Goal: Transaction & Acquisition: Purchase product/service

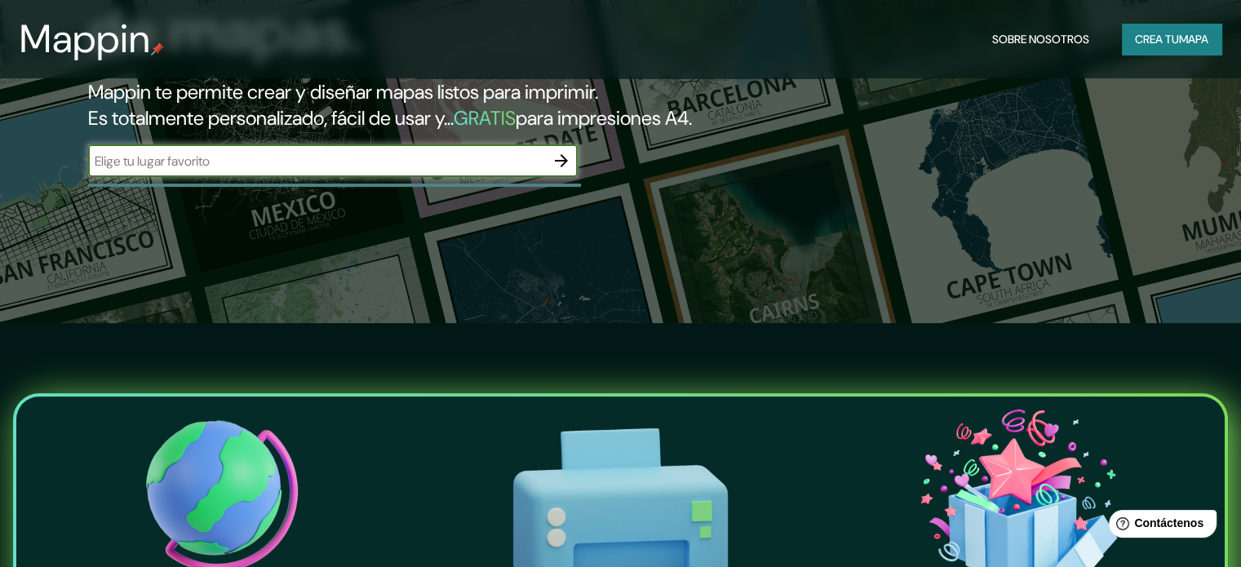
scroll to position [245, 0]
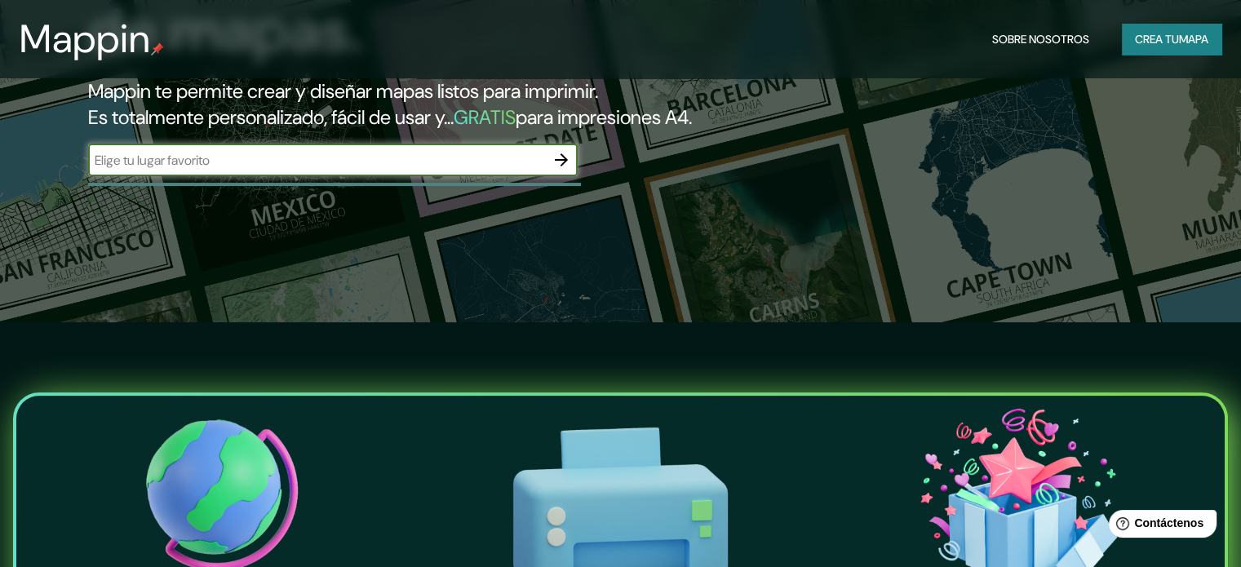
click at [407, 176] on div "​" at bounding box center [332, 160] width 489 height 33
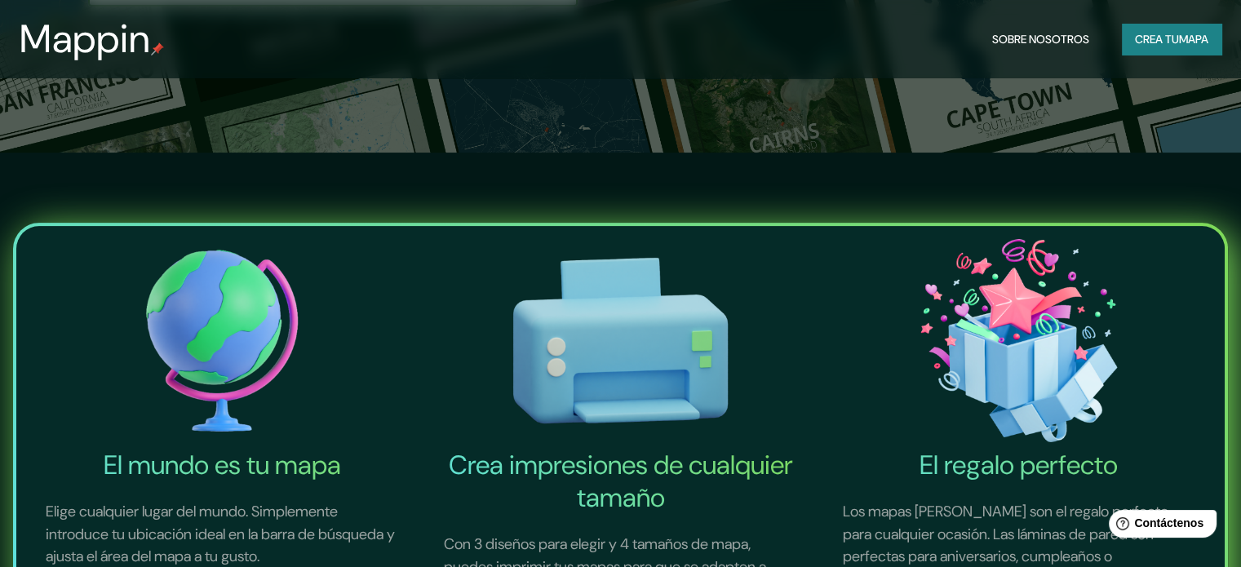
scroll to position [326, 0]
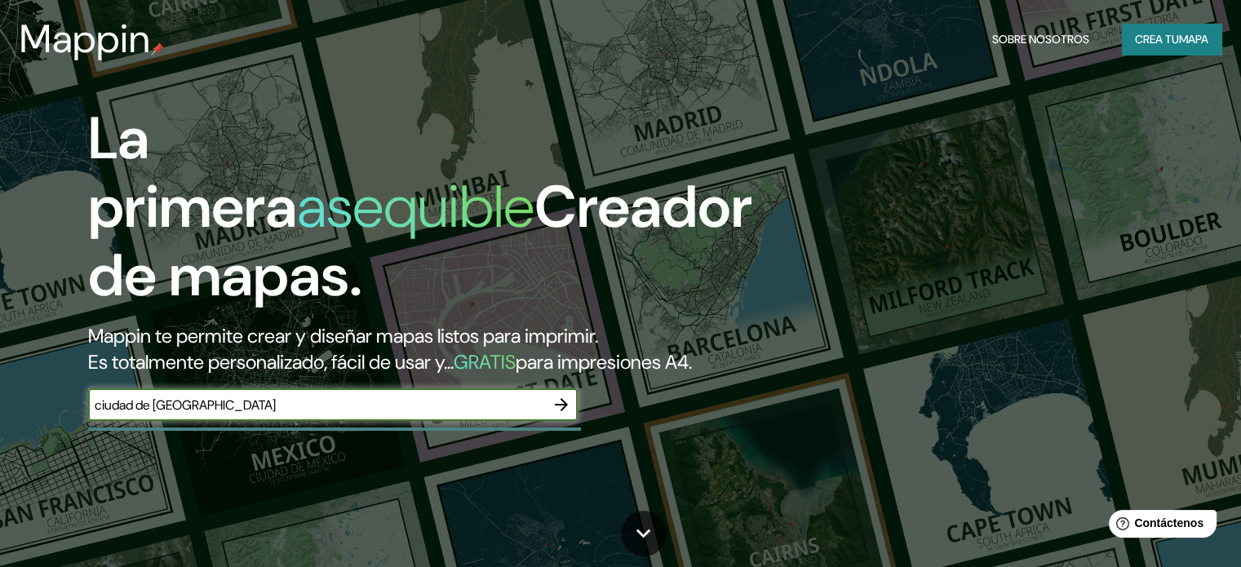
type input "ciudad de [GEOGRAPHIC_DATA]"
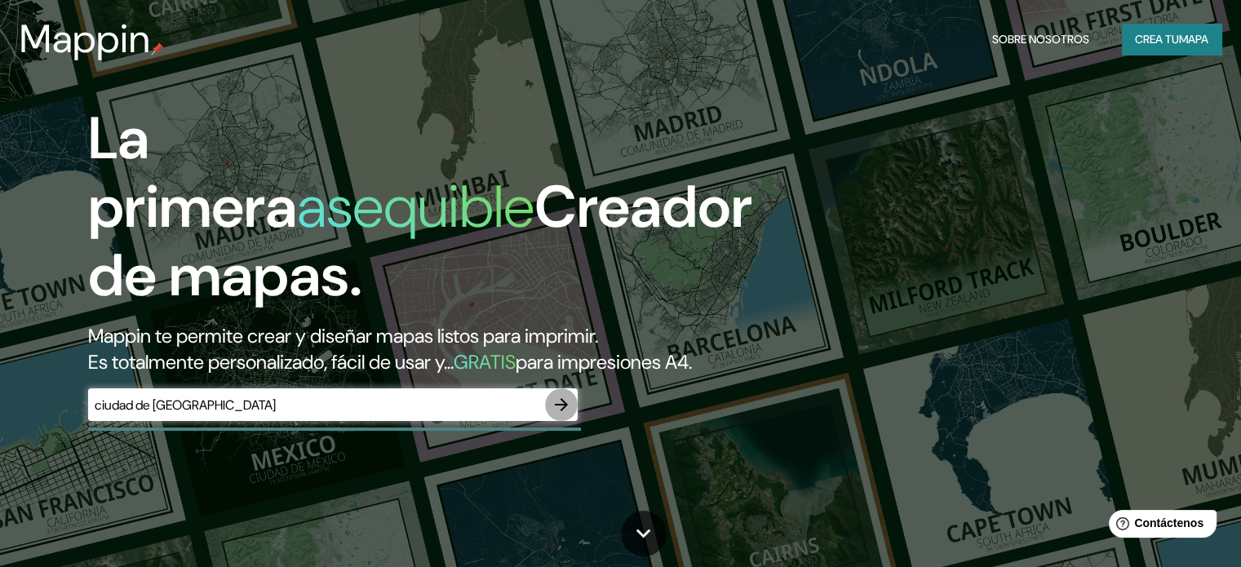
click at [557, 411] on icon "button" at bounding box center [561, 404] width 13 height 13
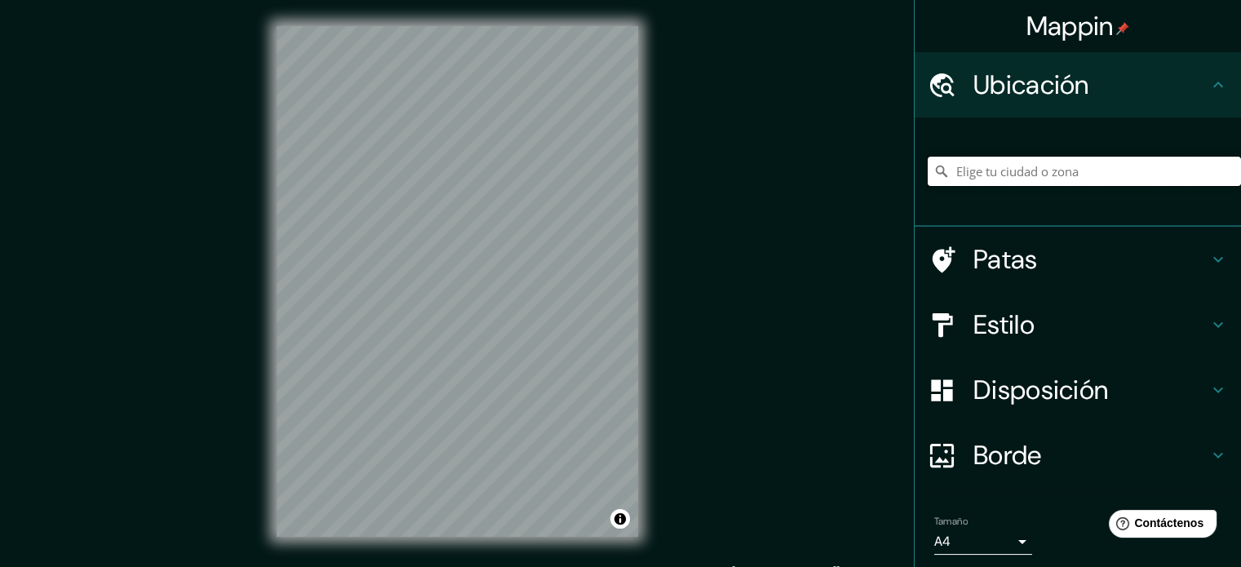
click at [1097, 184] on input "Elige tu ciudad o zona" at bounding box center [1084, 171] width 313 height 29
click at [987, 254] on font "Patas" at bounding box center [1005, 259] width 64 height 34
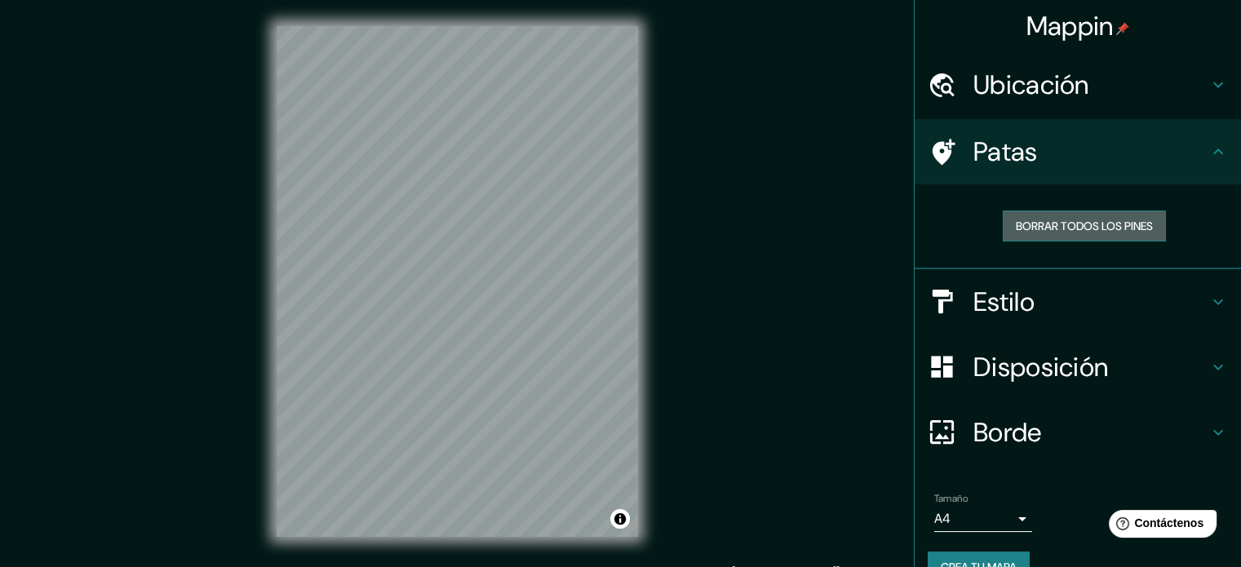
click at [1025, 233] on font "Borrar todos los pines" at bounding box center [1084, 226] width 137 height 15
click at [983, 295] on font "Estilo" at bounding box center [1003, 302] width 61 height 34
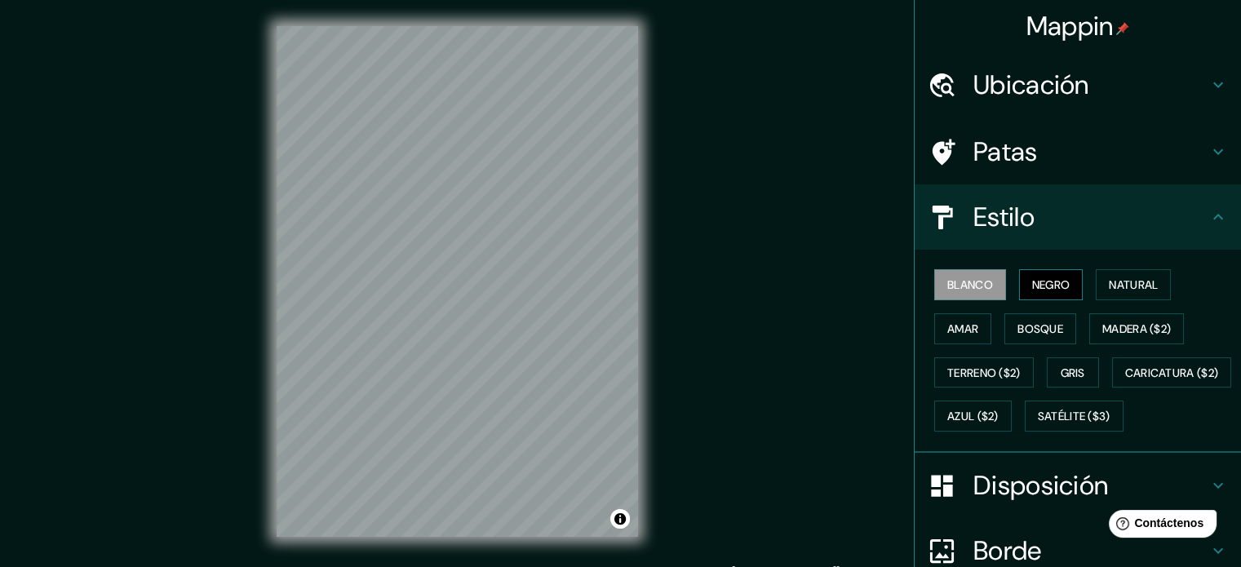
click at [1037, 291] on font "Negro" at bounding box center [1051, 284] width 38 height 21
click at [960, 340] on button "Amar" at bounding box center [962, 328] width 57 height 31
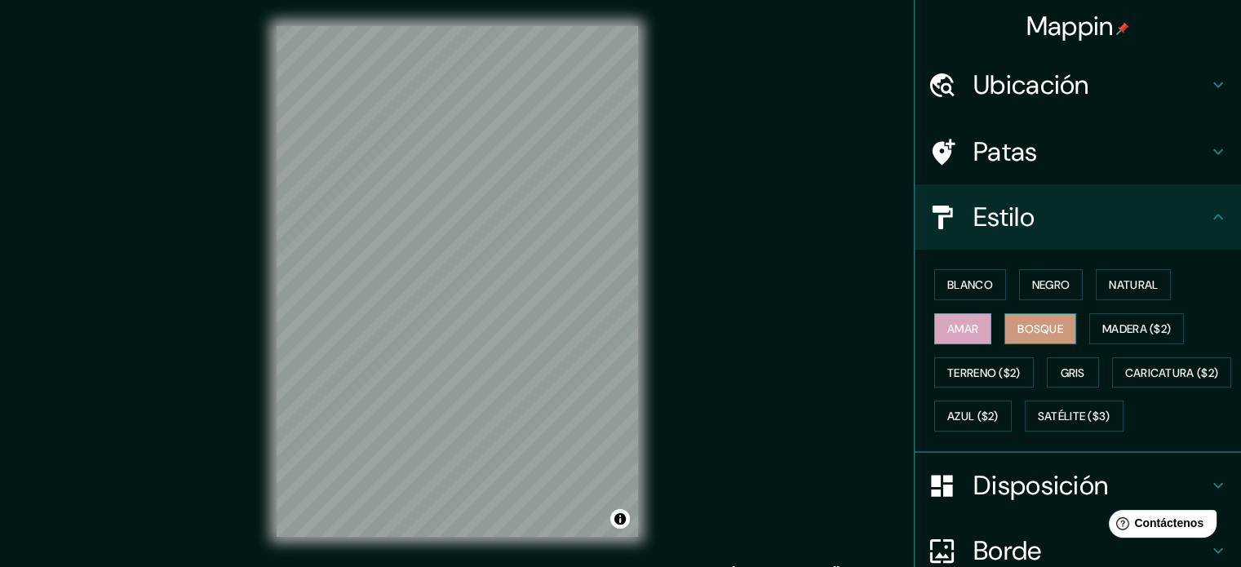
click at [1017, 327] on font "Bosque" at bounding box center [1040, 328] width 46 height 15
click at [1116, 323] on font "Madera ($2)" at bounding box center [1136, 328] width 69 height 15
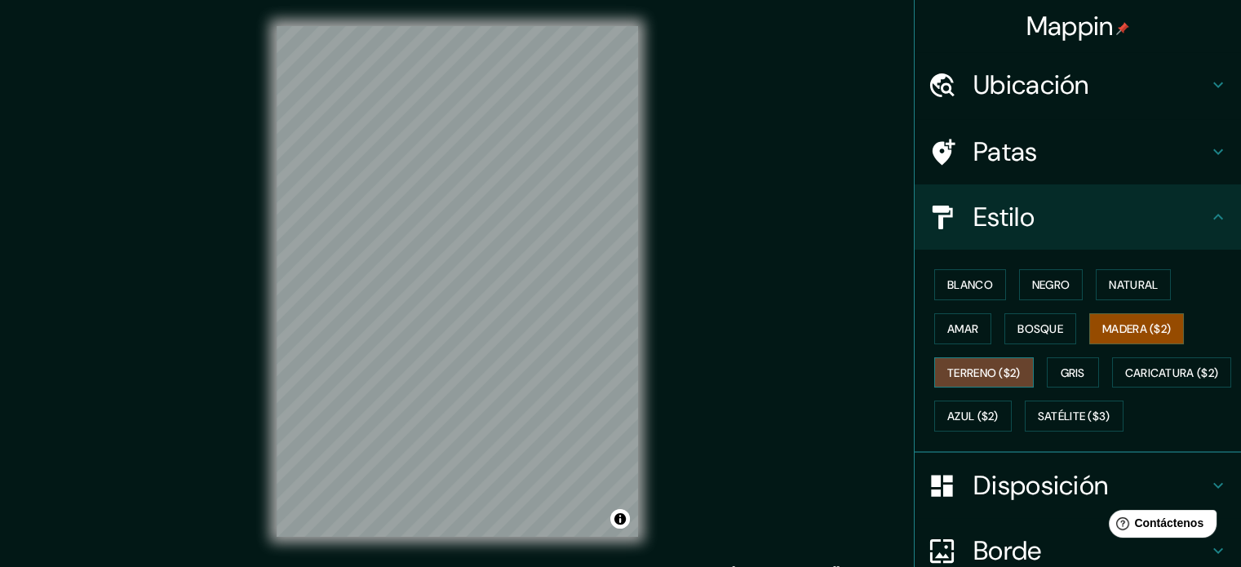
click at [967, 362] on font "Terreno ($2)" at bounding box center [983, 372] width 73 height 21
click at [1083, 379] on button "Gris" at bounding box center [1073, 372] width 52 height 31
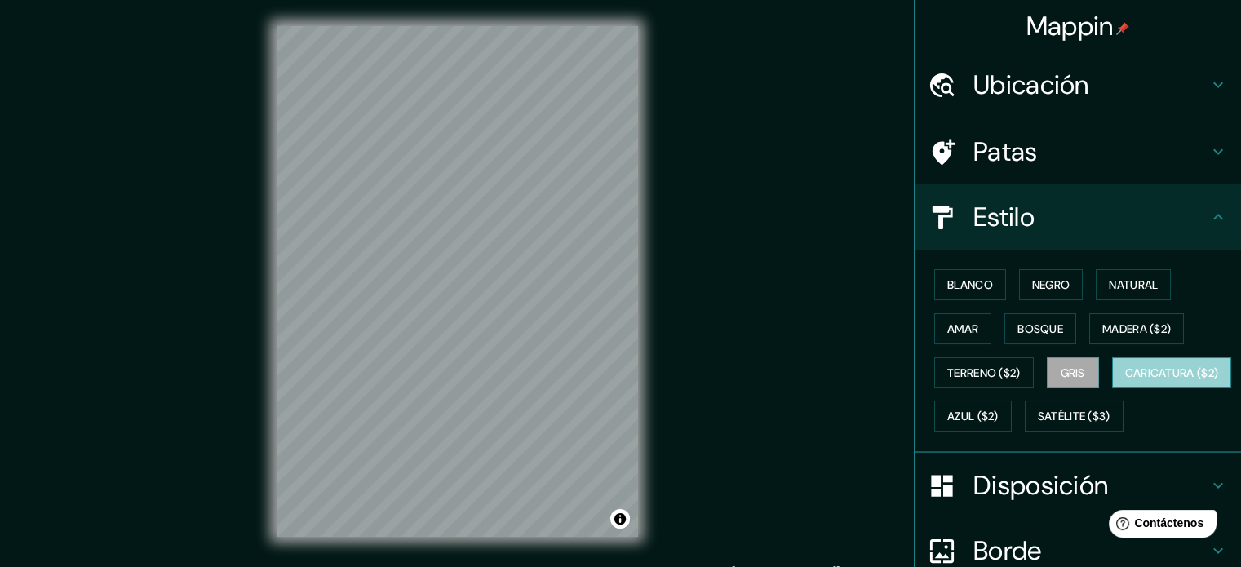
click at [1112, 388] on button "Caricatura ($2)" at bounding box center [1172, 372] width 120 height 31
click at [963, 338] on button "Amar" at bounding box center [962, 328] width 57 height 31
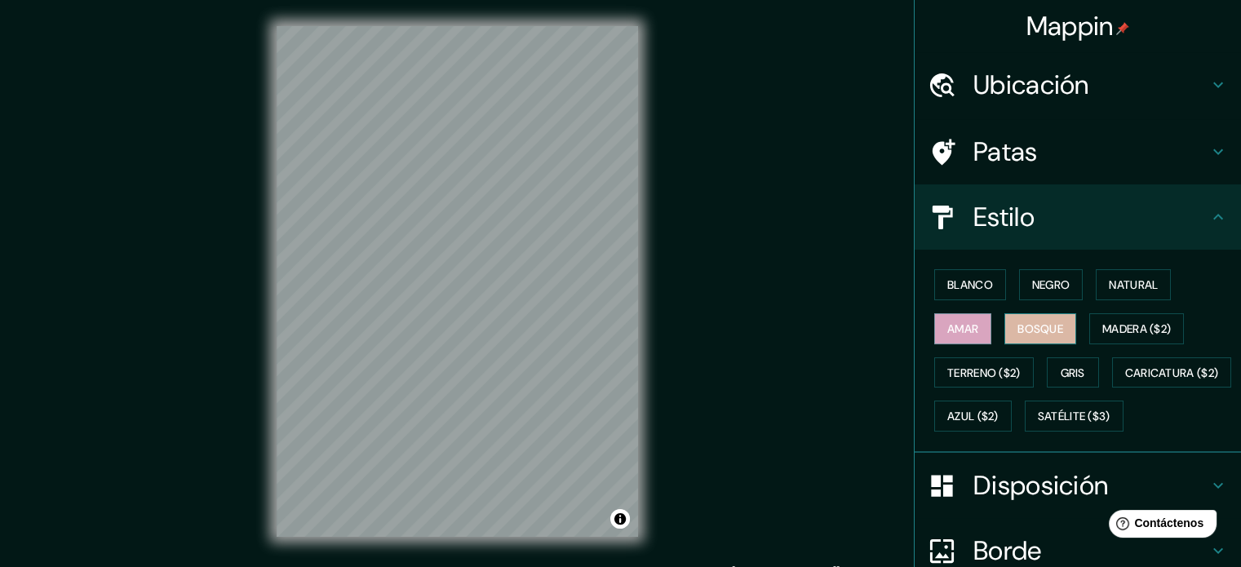
click at [1023, 337] on font "Bosque" at bounding box center [1040, 328] width 46 height 21
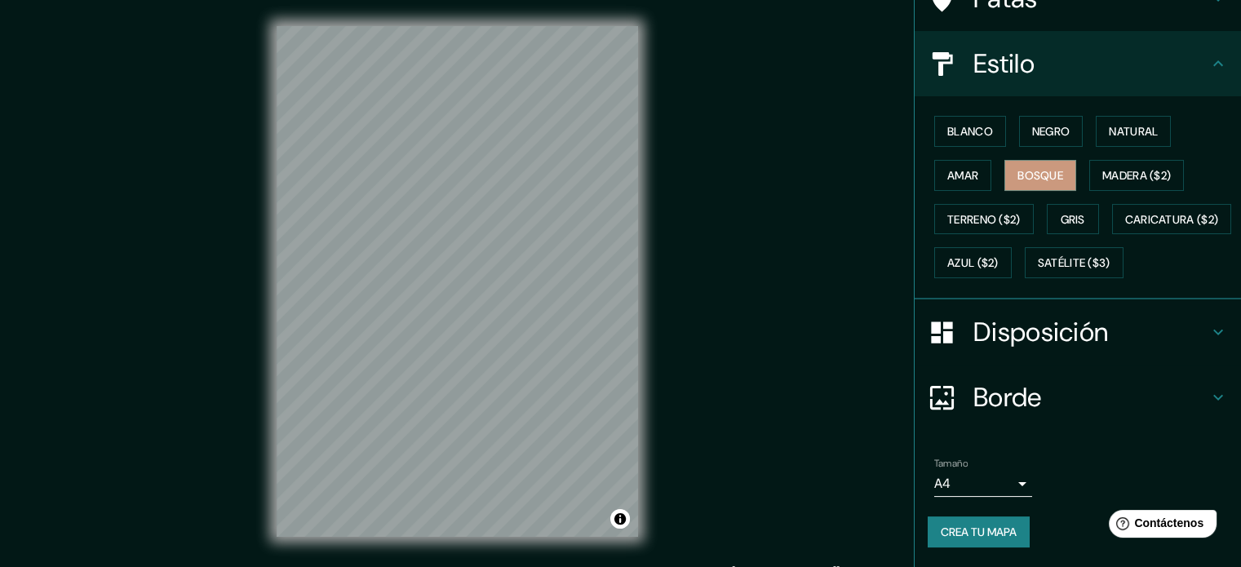
click at [1052, 319] on font "Disposición" at bounding box center [1040, 332] width 135 height 34
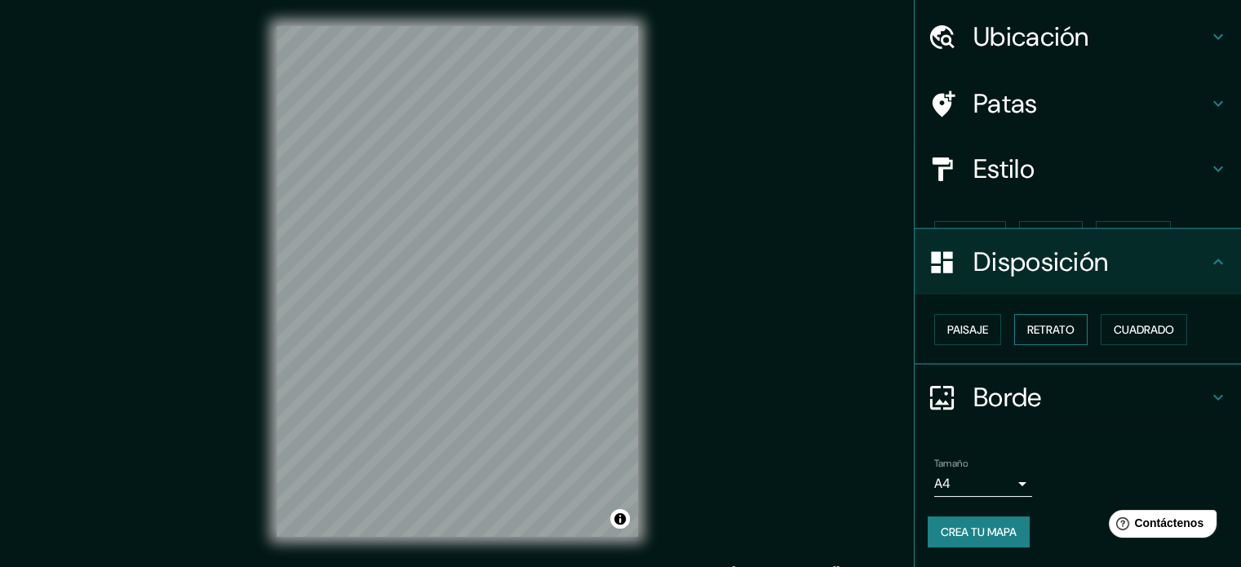
scroll to position [20, 0]
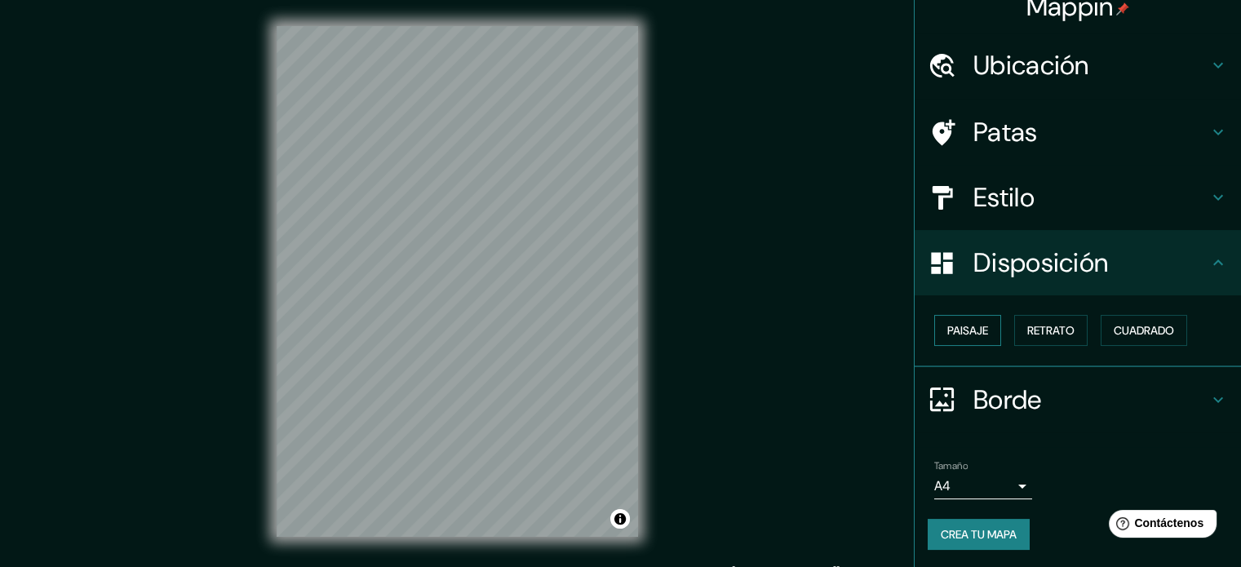
click at [968, 332] on font "Paisaje" at bounding box center [967, 330] width 41 height 15
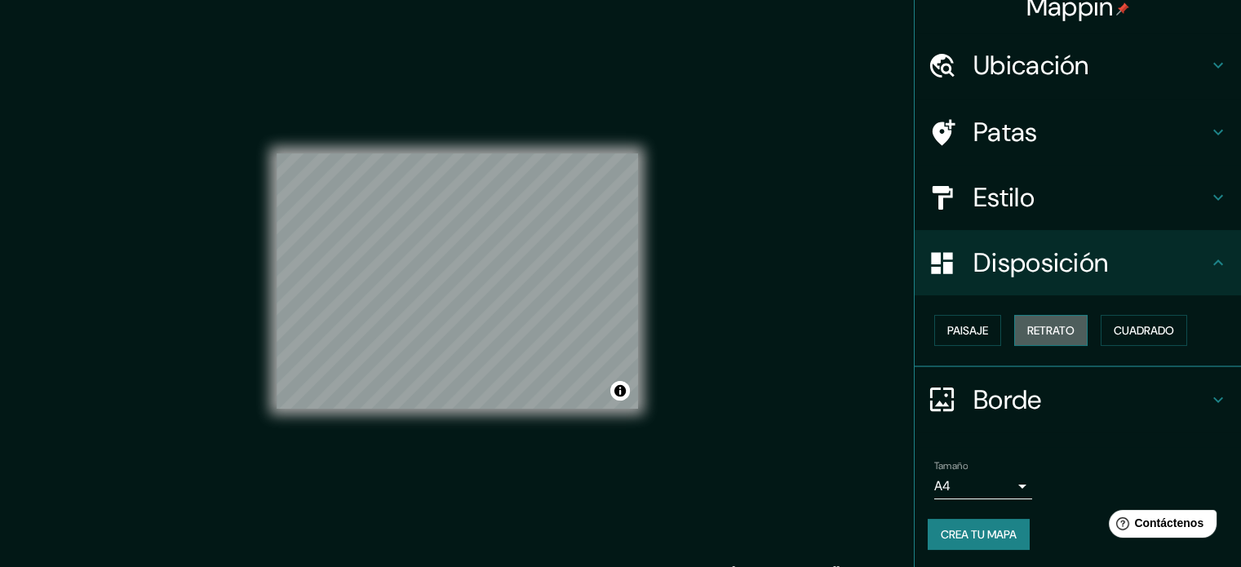
click at [1028, 325] on font "Retrato" at bounding box center [1050, 330] width 47 height 15
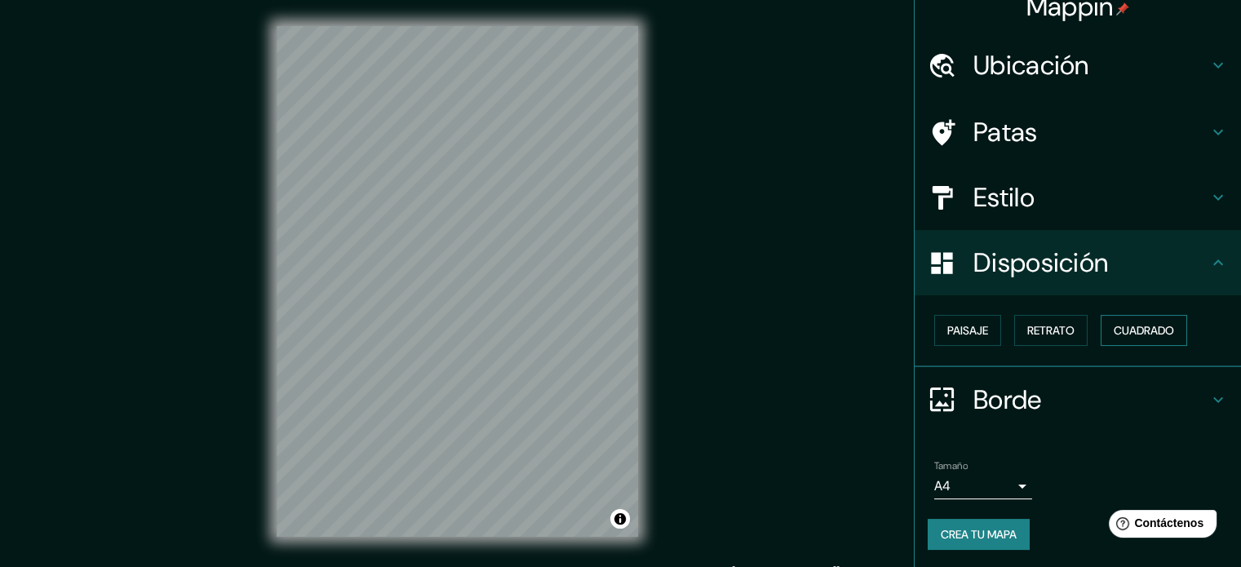
click at [1123, 326] on font "Cuadrado" at bounding box center [1144, 330] width 60 height 15
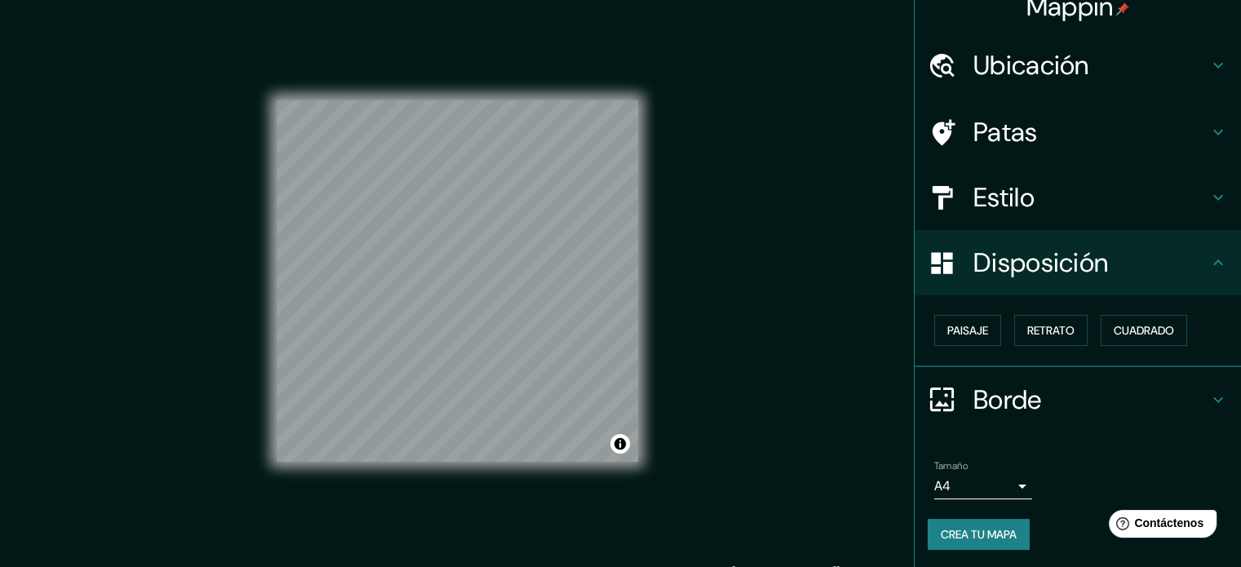
click at [1039, 220] on div "Estilo" at bounding box center [1078, 197] width 326 height 65
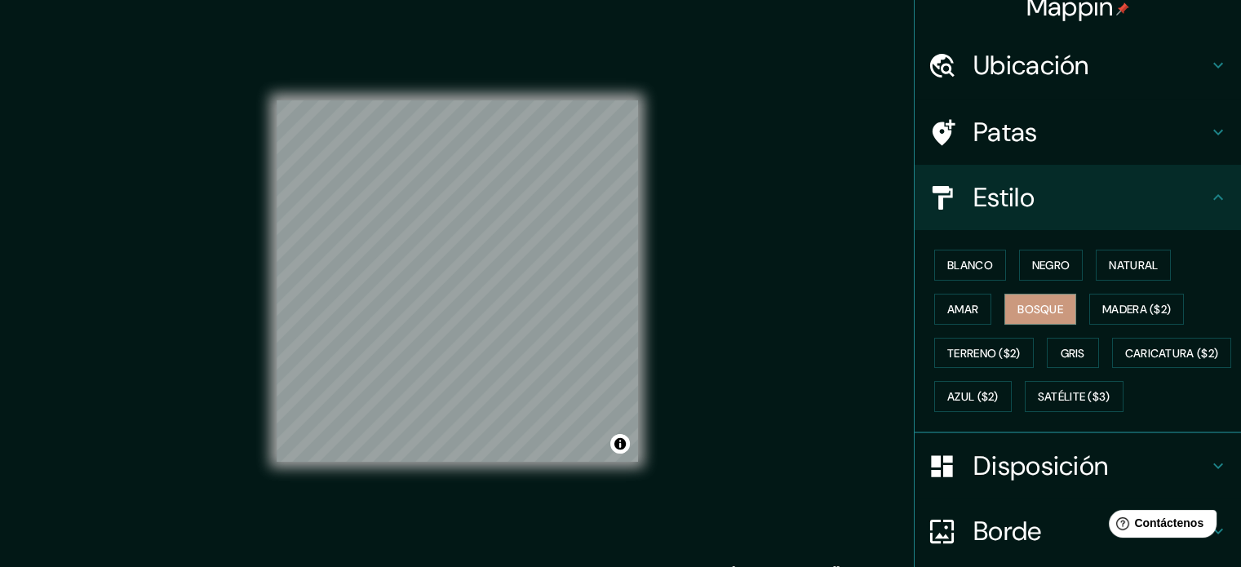
click at [970, 287] on div "Blanco Negro Natural Amar Bosque Madera ($2) Terreno ($2) Gris Caricatura ($2) …" at bounding box center [1084, 330] width 313 height 175
drag, startPoint x: 985, startPoint y: 112, endPoint x: 992, endPoint y: 121, distance: 11.6
click at [985, 113] on div "Patas" at bounding box center [1078, 132] width 326 height 65
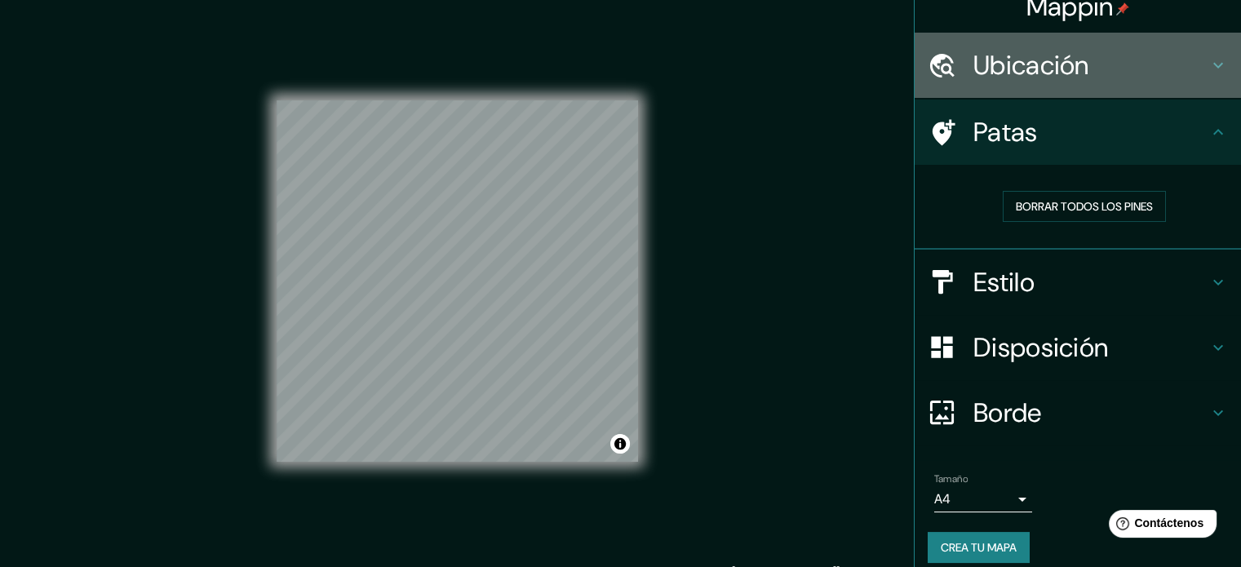
click at [1034, 61] on font "Ubicación" at bounding box center [1031, 65] width 116 height 34
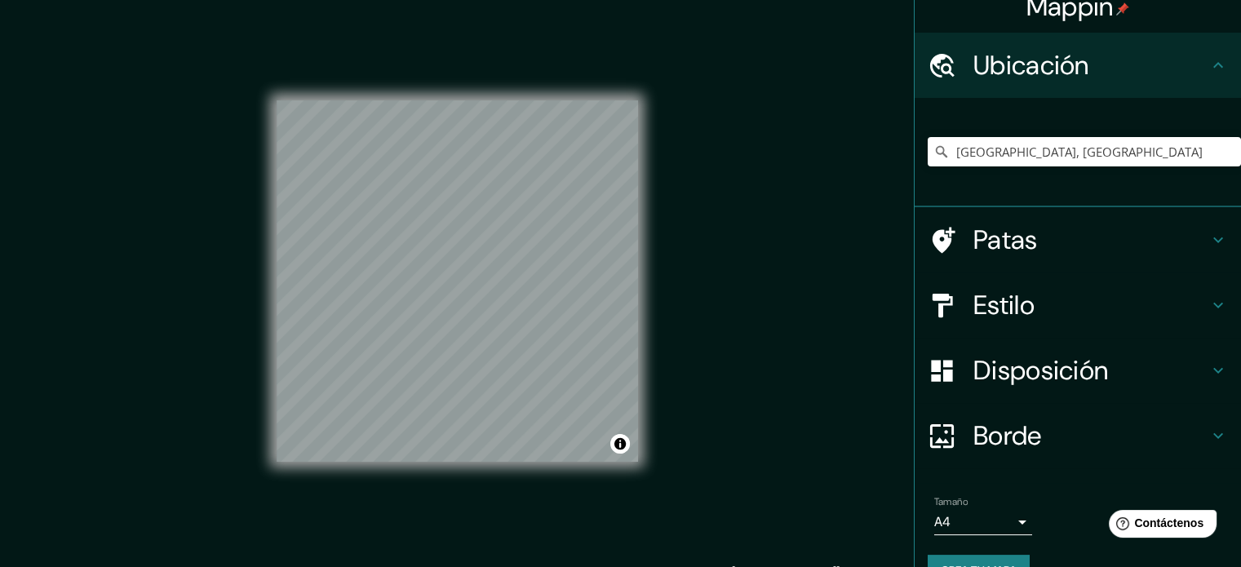
click at [1015, 388] on div "Disposición" at bounding box center [1078, 370] width 326 height 65
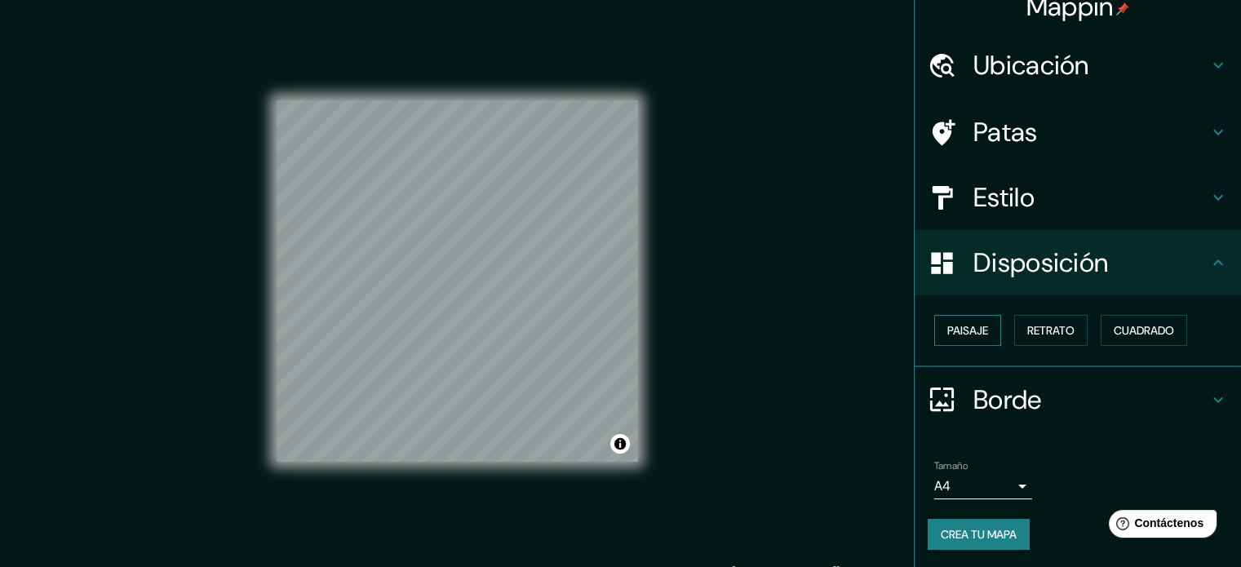
click at [967, 336] on font "Paisaje" at bounding box center [967, 330] width 41 height 15
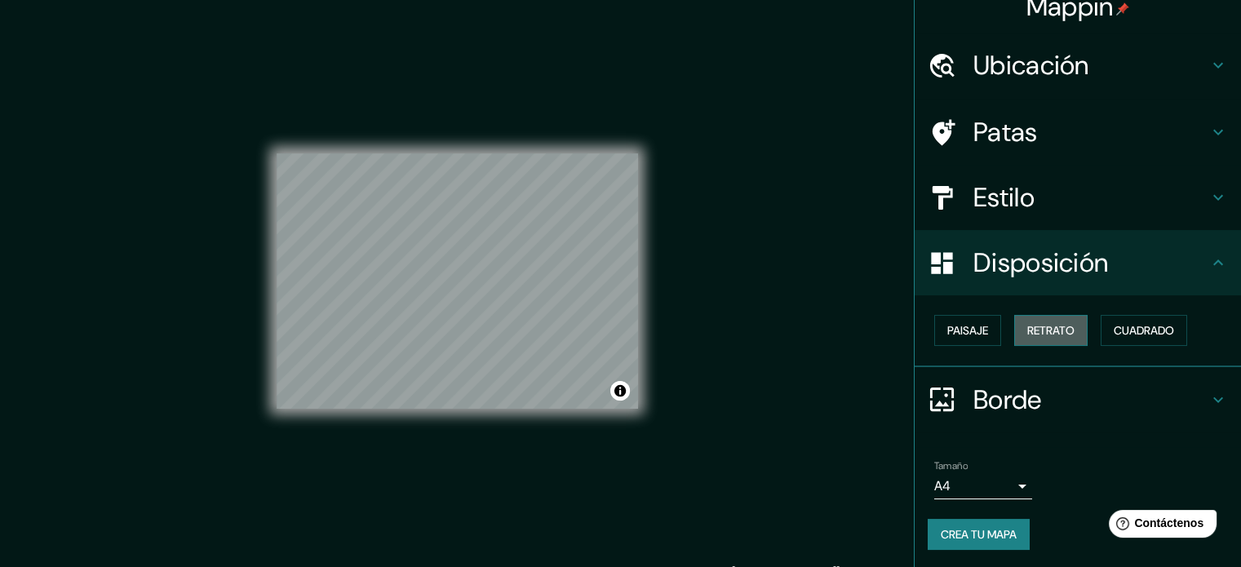
click at [1069, 326] on button "Retrato" at bounding box center [1050, 330] width 73 height 31
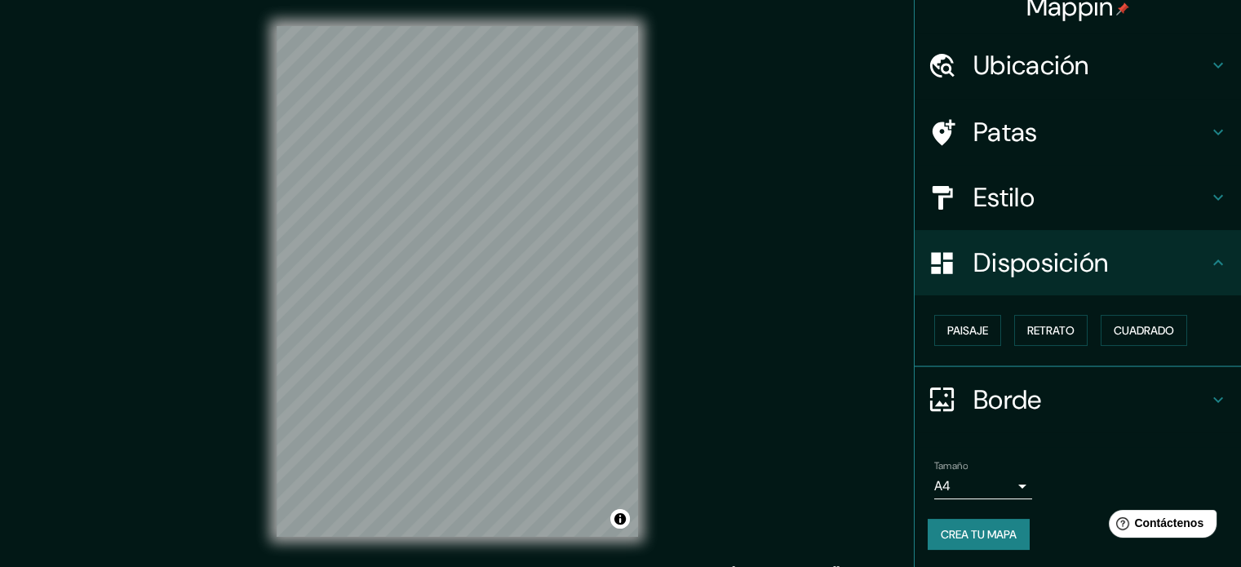
click at [240, 363] on div "Mappin Ubicación Ciudad de México, México Patas Estilo Disposición Paisaje Retr…" at bounding box center [620, 294] width 1241 height 589
click at [644, 295] on div "© Mapbox © OpenStreetMap Improve this map" at bounding box center [457, 281] width 414 height 563
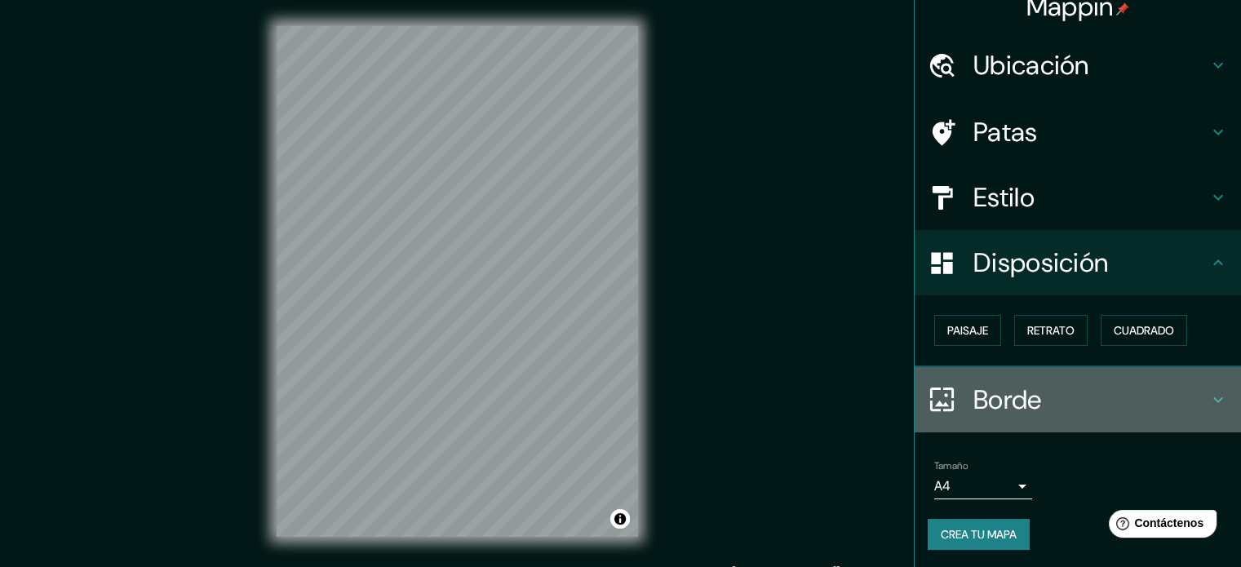
click at [975, 384] on font "Borde" at bounding box center [1007, 400] width 69 height 34
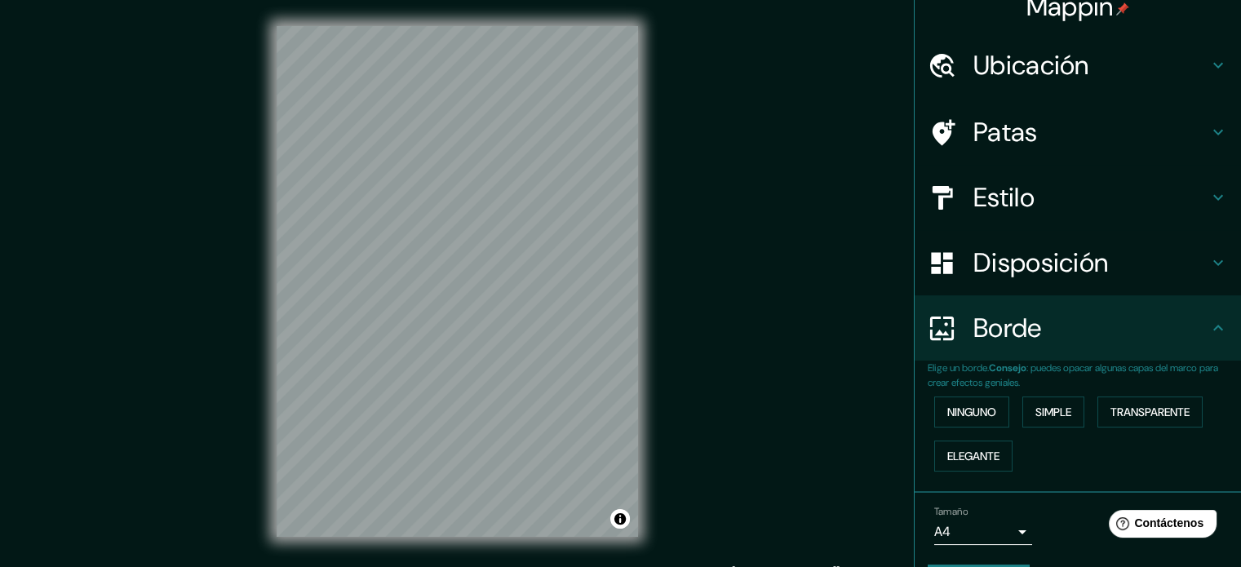
click at [999, 407] on div "Ninguno Simple Transparente Elegante" at bounding box center [1084, 434] width 313 height 88
click at [991, 407] on button "Ninguno" at bounding box center [971, 411] width 75 height 31
click at [1049, 391] on div "Ninguno Simple Transparente Elegante" at bounding box center [1084, 434] width 313 height 88
click at [1054, 407] on font "Simple" at bounding box center [1053, 412] width 36 height 15
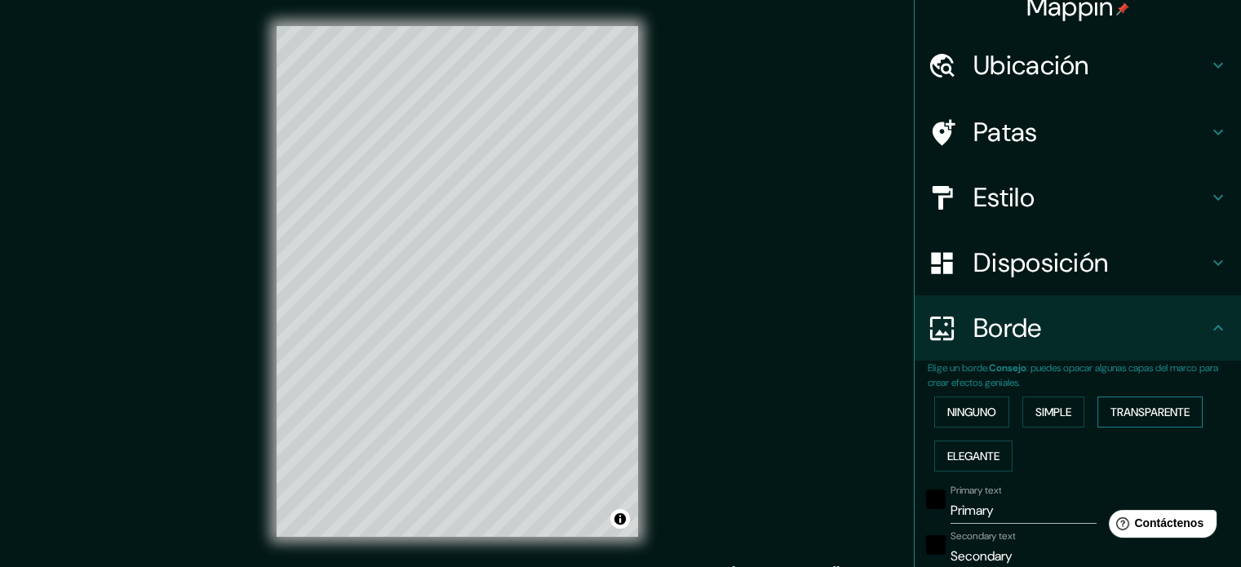
click at [1110, 421] on font "Transparente" at bounding box center [1149, 411] width 79 height 21
click at [968, 451] on font "Elegante" at bounding box center [973, 456] width 52 height 15
click at [954, 420] on font "Ninguno" at bounding box center [971, 411] width 49 height 21
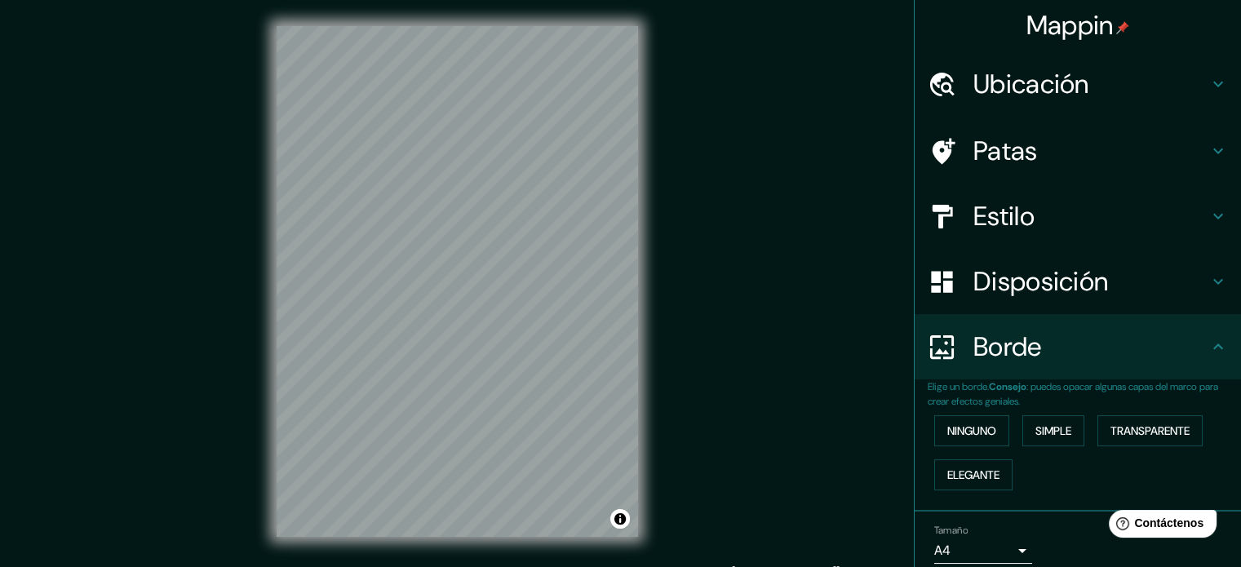
scroll to position [0, 0]
click at [1039, 97] on font "Ubicación" at bounding box center [1031, 85] width 116 height 34
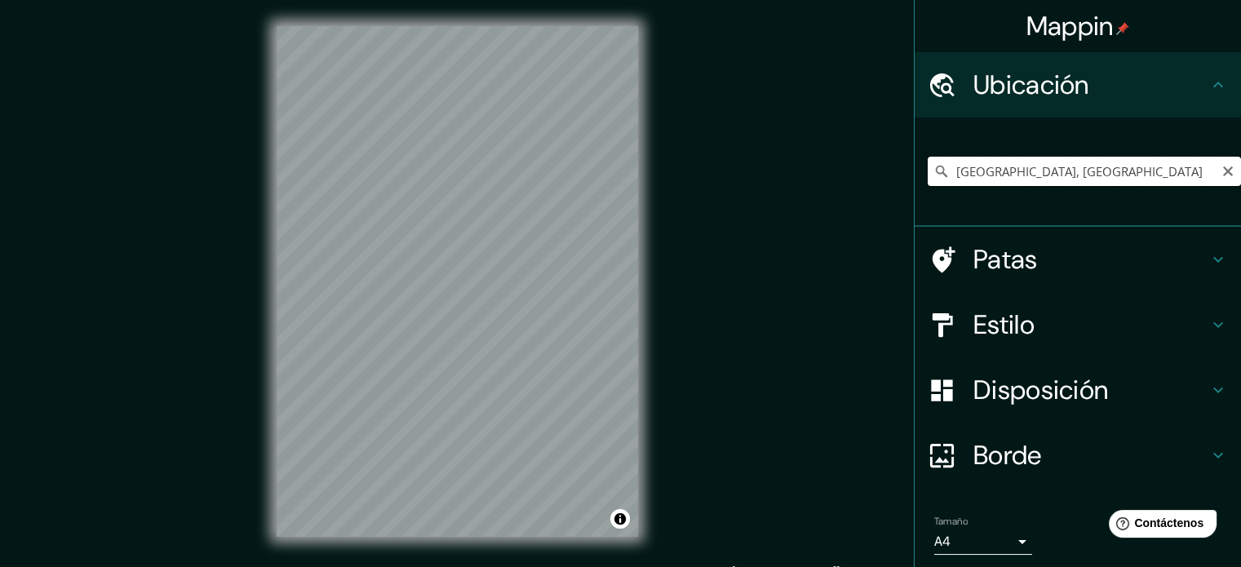
click at [1012, 159] on input "Ciudad de México, México" at bounding box center [1084, 171] width 313 height 29
click at [1103, 174] on input "Ciudad de México, México" at bounding box center [1084, 171] width 313 height 29
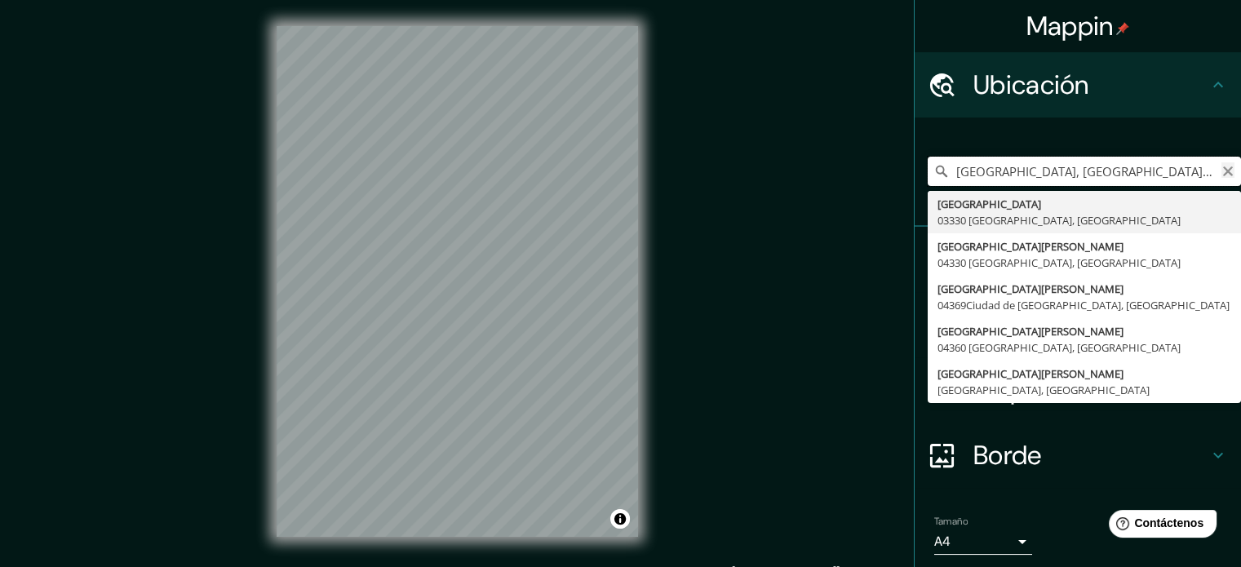
type input "Ciudad de México, México eje 10"
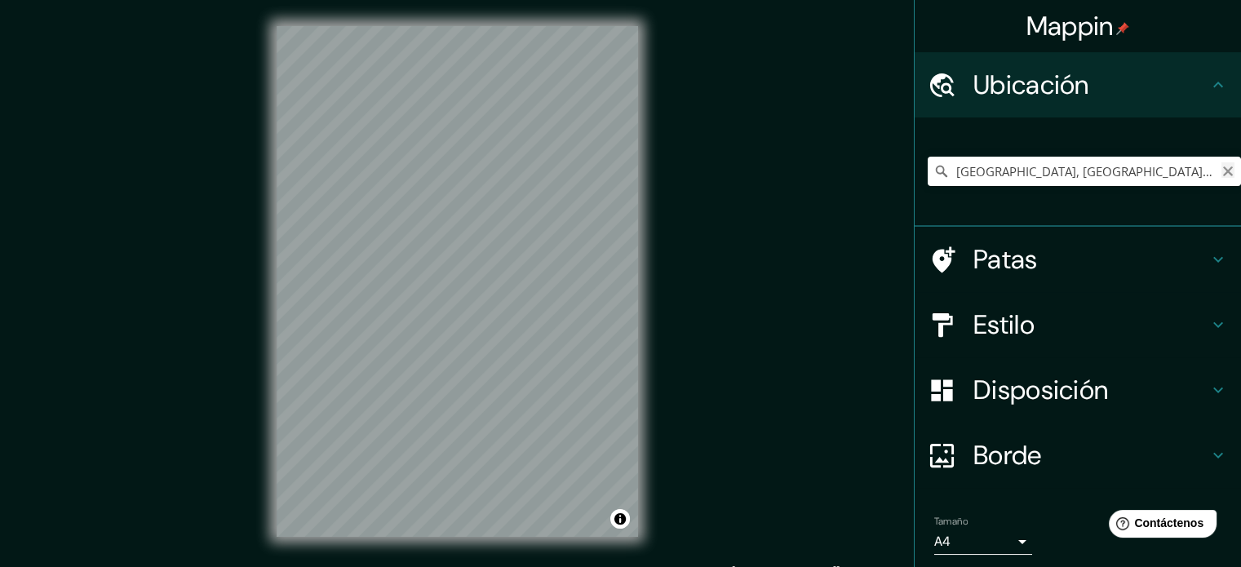
click at [1223, 172] on icon "Claro" at bounding box center [1228, 171] width 10 height 10
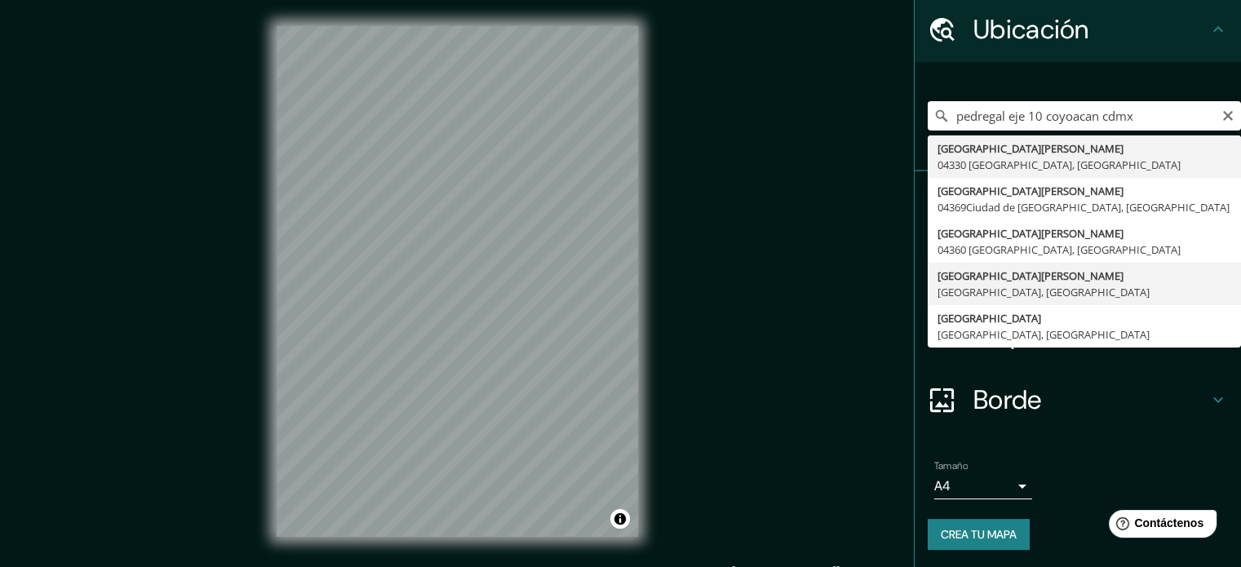
scroll to position [56, 0]
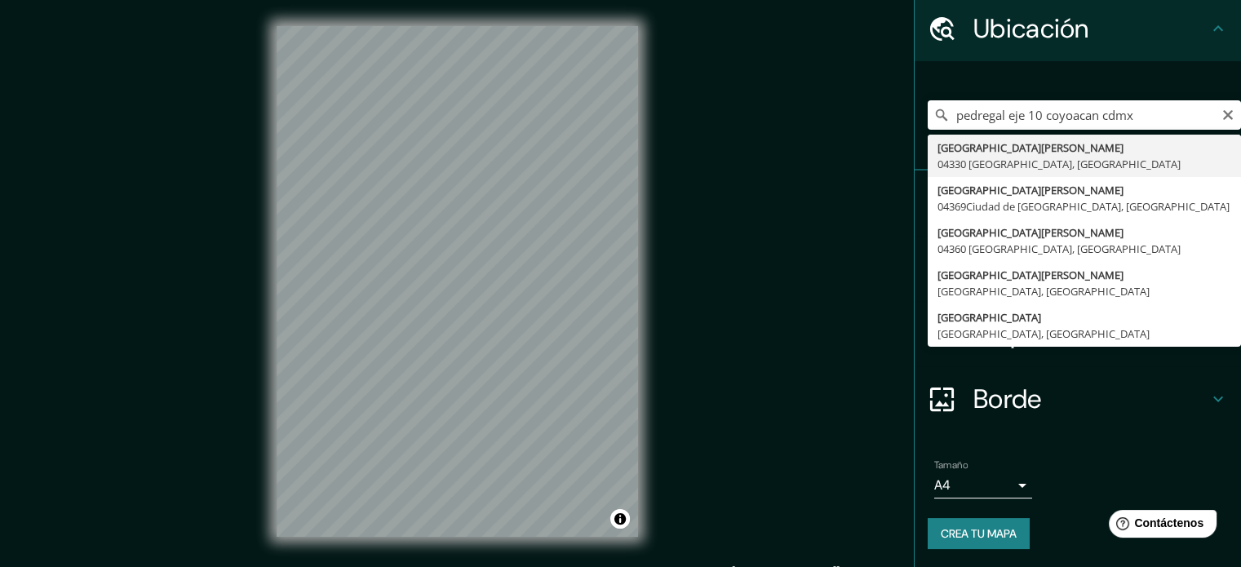
drag, startPoint x: 1080, startPoint y: 314, endPoint x: 1072, endPoint y: 317, distance: 8.5
type input "Avenida Ciudad Universitaria, 01900 Ciudad de México, México"
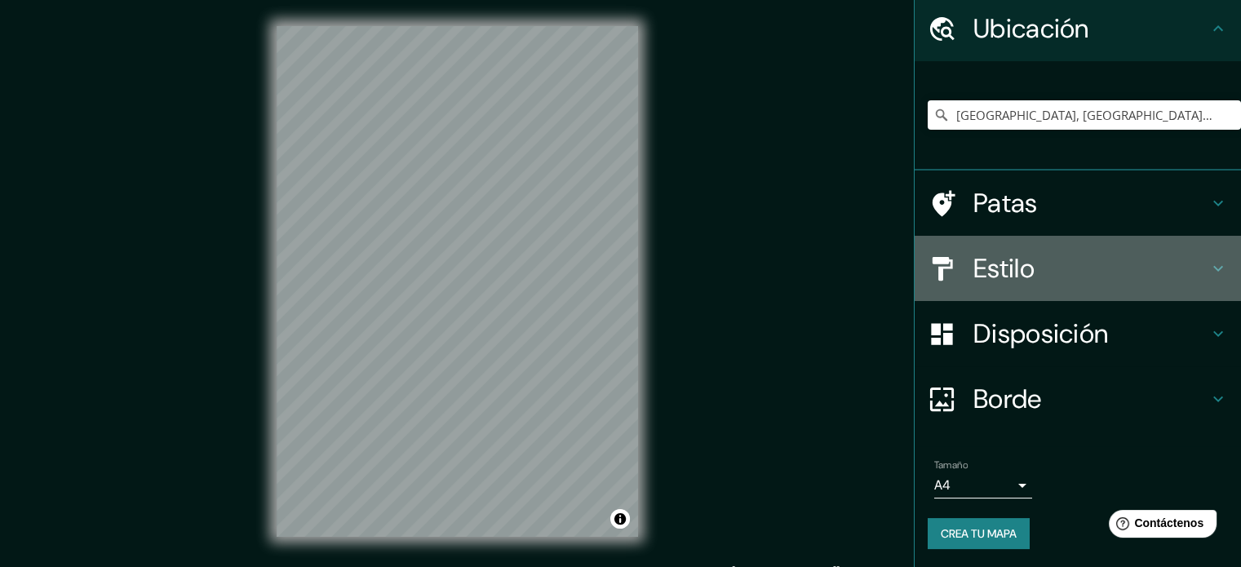
click at [1159, 284] on div "Estilo" at bounding box center [1078, 268] width 326 height 65
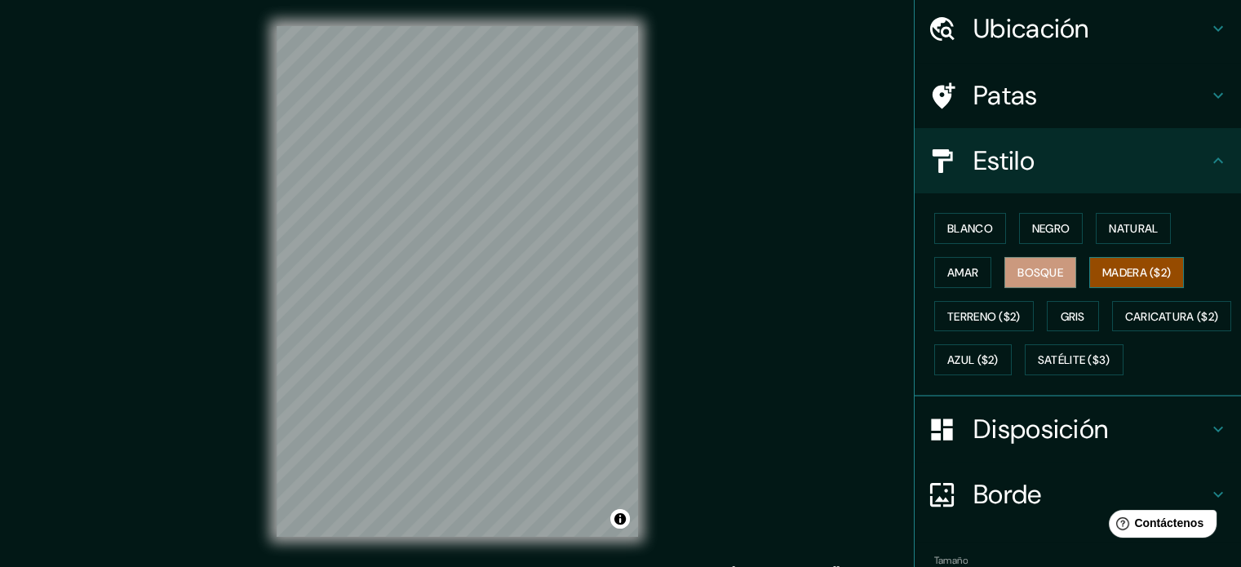
click at [1104, 277] on font "Madera ($2)" at bounding box center [1136, 272] width 69 height 15
click at [971, 316] on font "Terreno ($2)" at bounding box center [983, 316] width 73 height 15
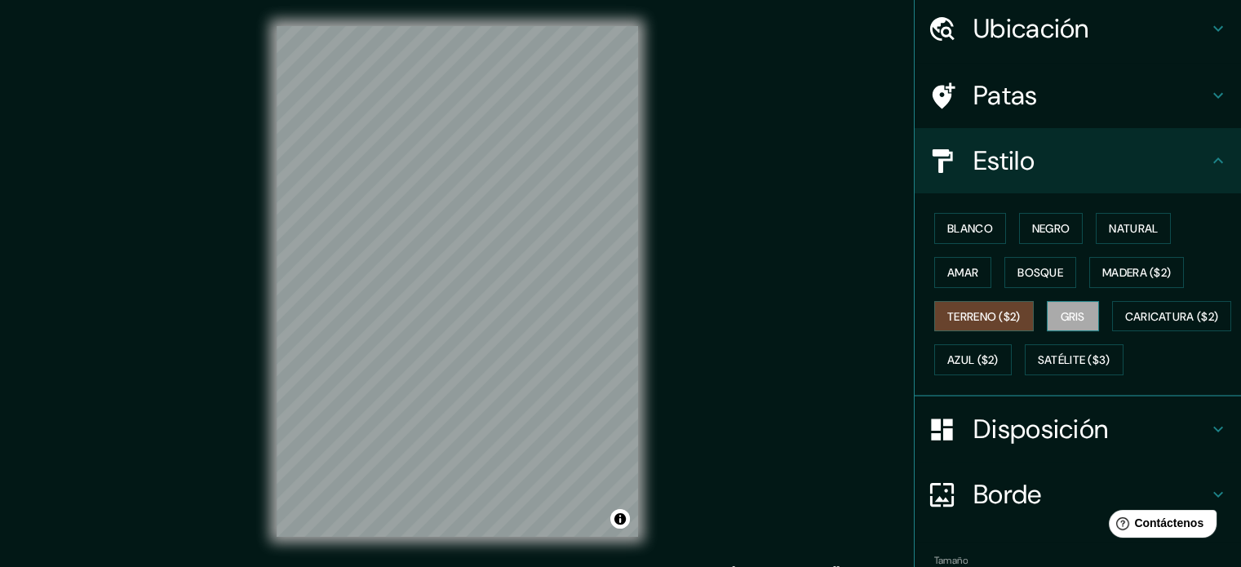
click at [1047, 306] on button "Gris" at bounding box center [1073, 316] width 52 height 31
click at [1022, 273] on font "Bosque" at bounding box center [1040, 272] width 46 height 15
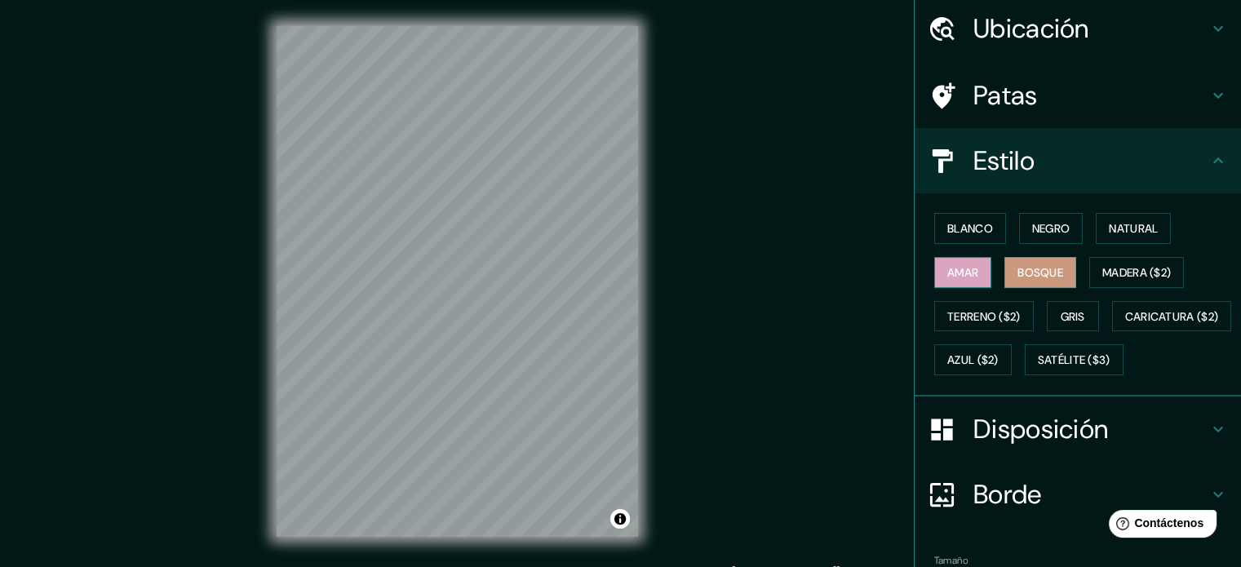
click at [947, 272] on font "Amar" at bounding box center [962, 272] width 31 height 15
click at [1021, 269] on font "Bosque" at bounding box center [1040, 272] width 46 height 15
click at [941, 527] on div "Borde" at bounding box center [1078, 494] width 326 height 65
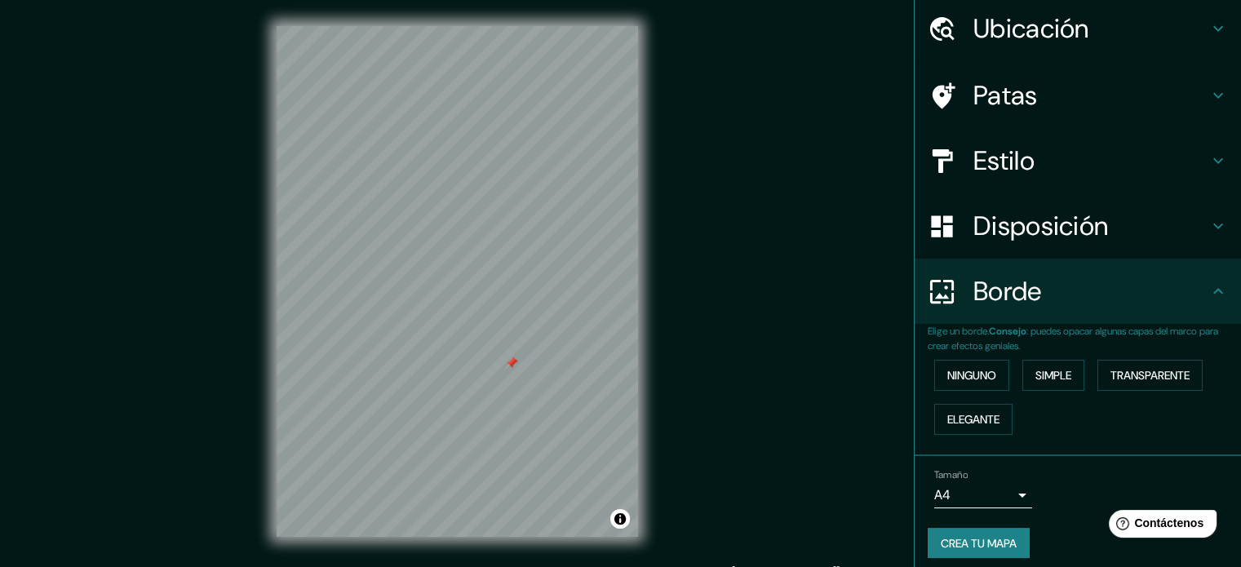
drag, startPoint x: 512, startPoint y: 326, endPoint x: 512, endPoint y: 367, distance: 40.8
click at [512, 367] on div at bounding box center [511, 363] width 13 height 13
click at [509, 362] on div at bounding box center [511, 363] width 13 height 13
click at [589, 95] on div at bounding box center [587, 90] width 13 height 13
click at [1010, 55] on div "Ubicación" at bounding box center [1078, 28] width 326 height 65
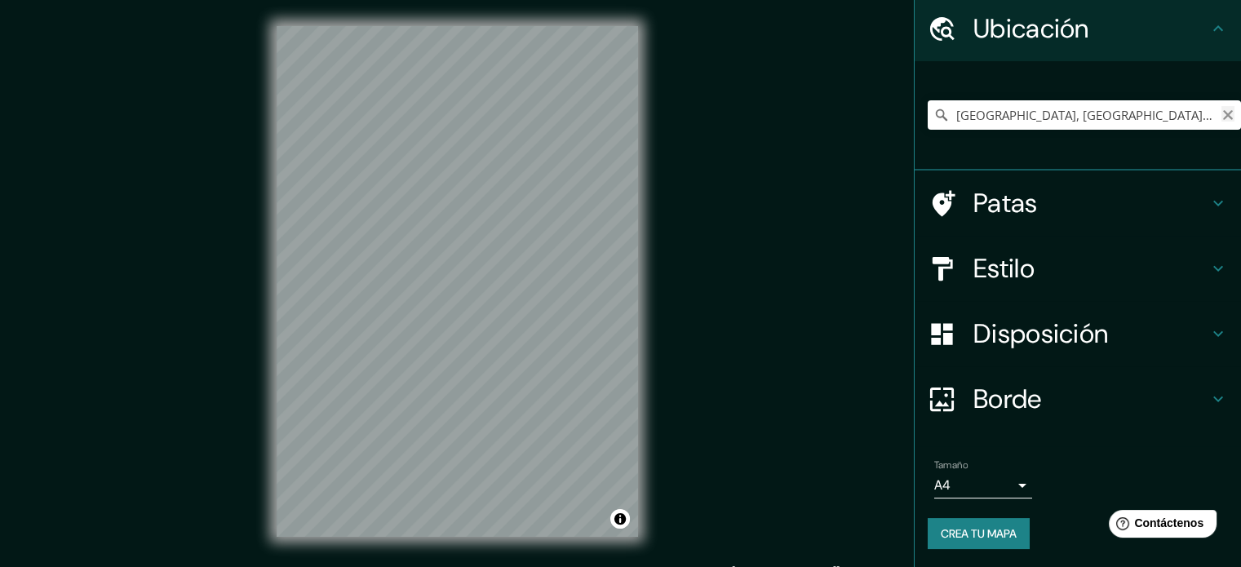
click at [1223, 113] on icon "Claro" at bounding box center [1228, 115] width 10 height 10
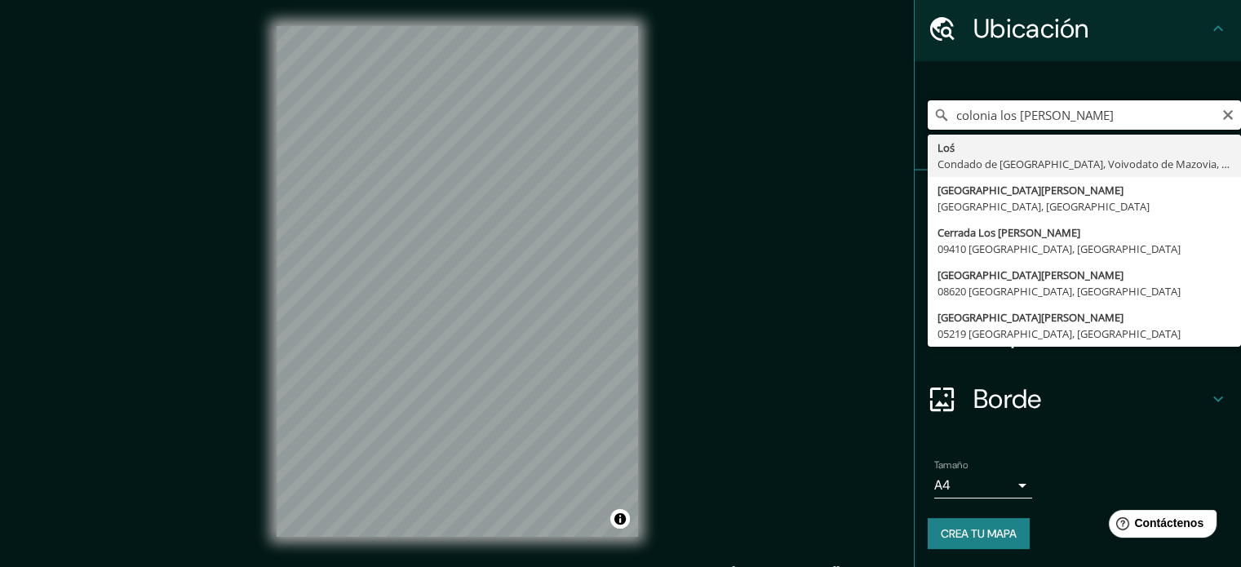
click at [1064, 117] on input "colonia los reyes" at bounding box center [1084, 114] width 313 height 29
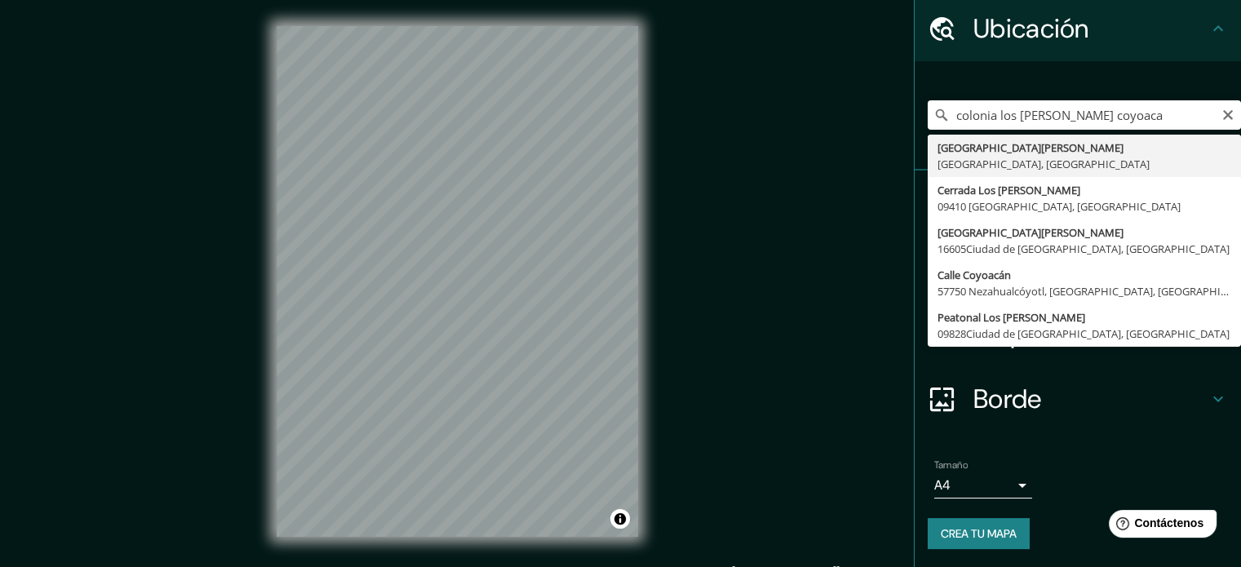
type input "Calle Los Reyes, 09000 Ciudad de México, México"
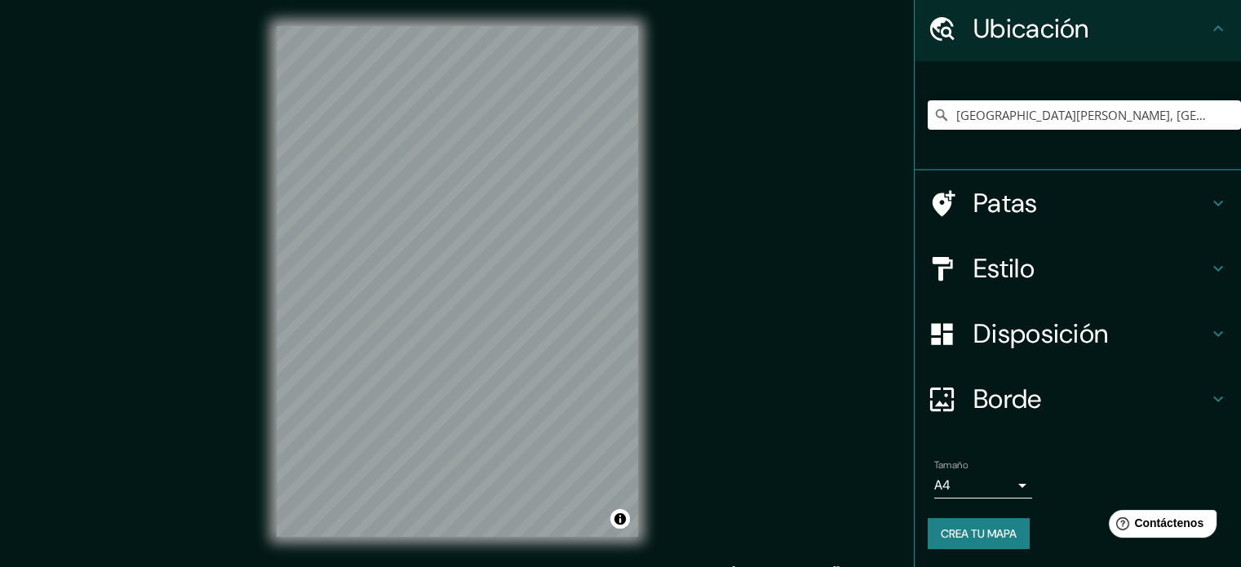
click at [650, 344] on div "© Mapbox © OpenStreetMap Improve this map" at bounding box center [457, 281] width 414 height 563
click at [1028, 117] on input "Calle Los Reyes, 09000 Ciudad de México, México" at bounding box center [1084, 114] width 313 height 29
click at [1221, 118] on icon "Claro" at bounding box center [1227, 115] width 13 height 13
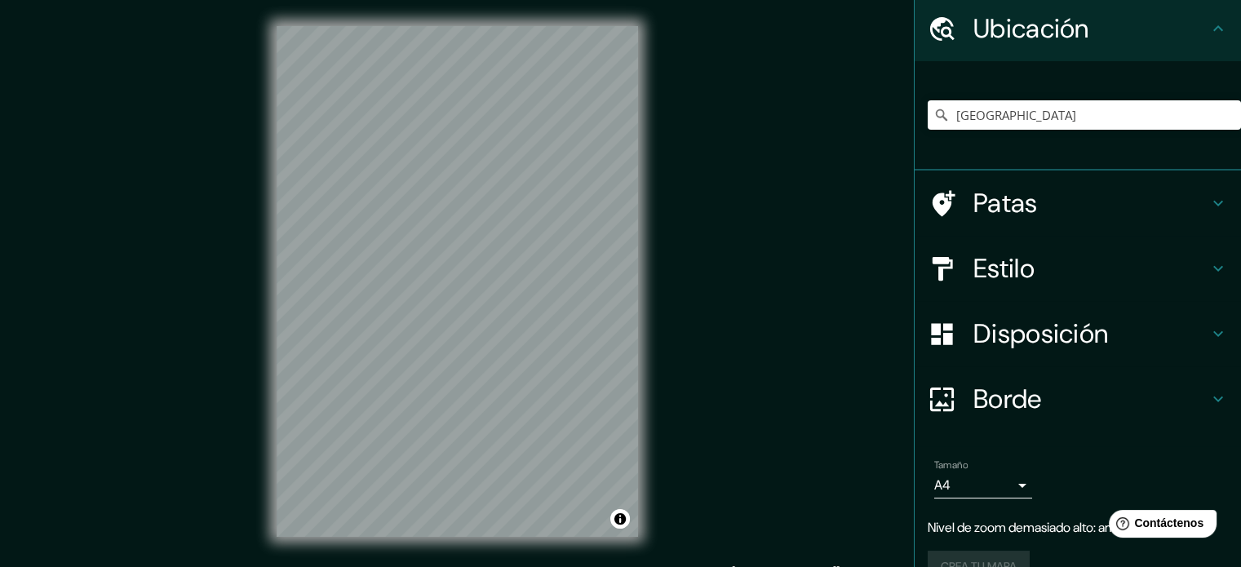
click at [1143, 286] on div "Estilo" at bounding box center [1078, 268] width 326 height 65
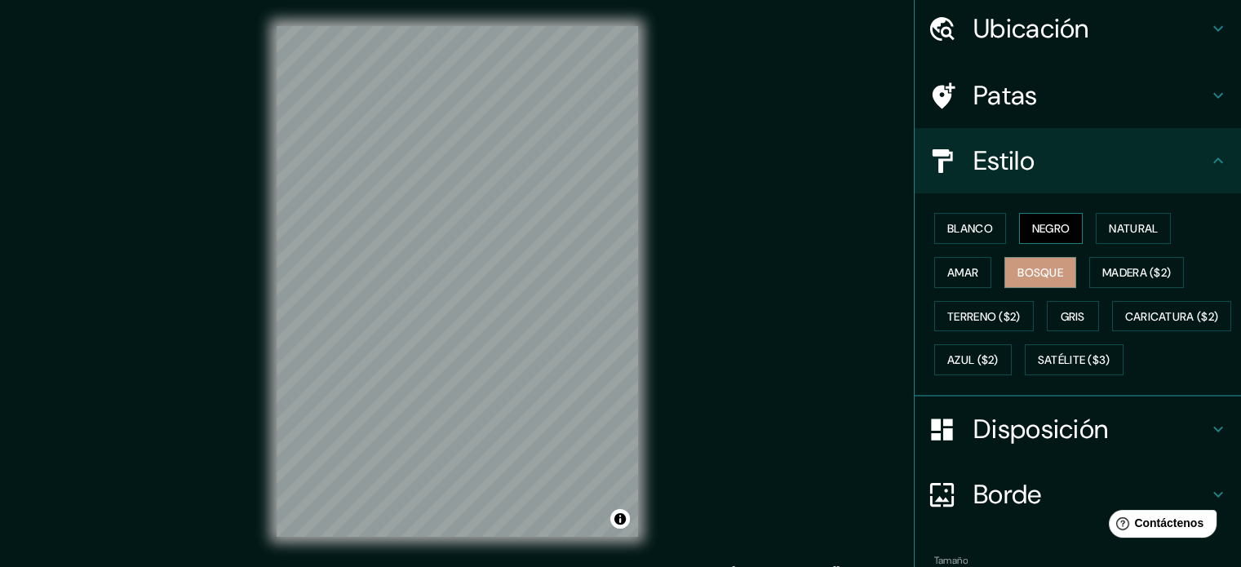
click at [1032, 227] on font "Negro" at bounding box center [1051, 228] width 38 height 15
click at [990, 233] on button "Blanco" at bounding box center [970, 228] width 72 height 31
click at [1017, 265] on font "Bosque" at bounding box center [1040, 272] width 46 height 15
click at [959, 227] on font "Blanco" at bounding box center [970, 228] width 46 height 15
click at [1004, 266] on button "Bosque" at bounding box center [1040, 272] width 72 height 31
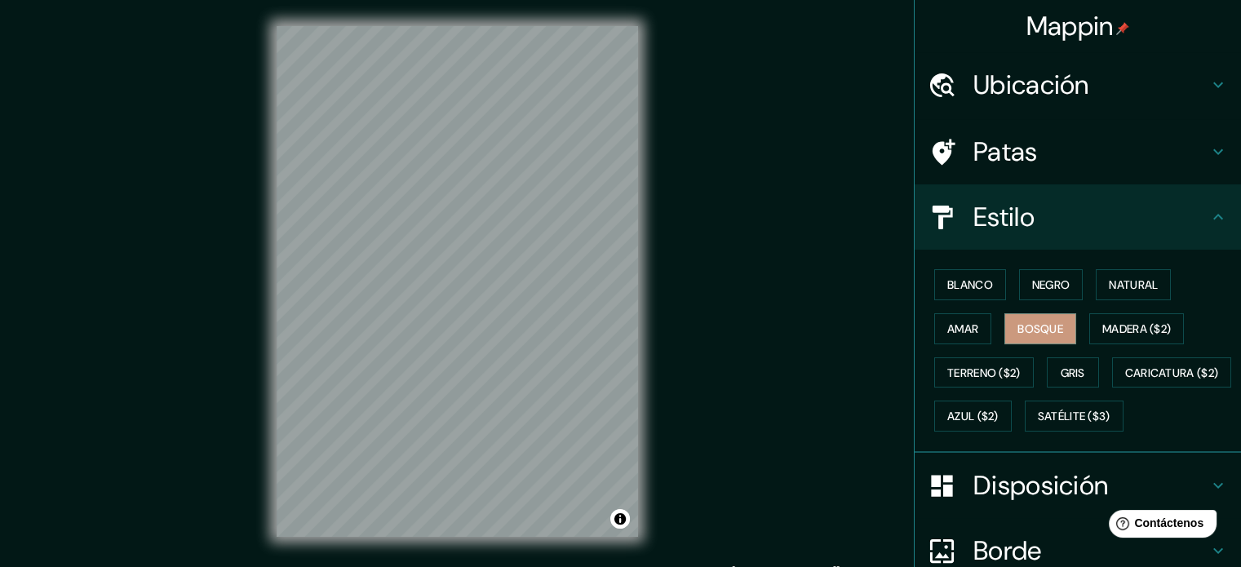
click at [1032, 80] on font "Ubicación" at bounding box center [1031, 85] width 116 height 34
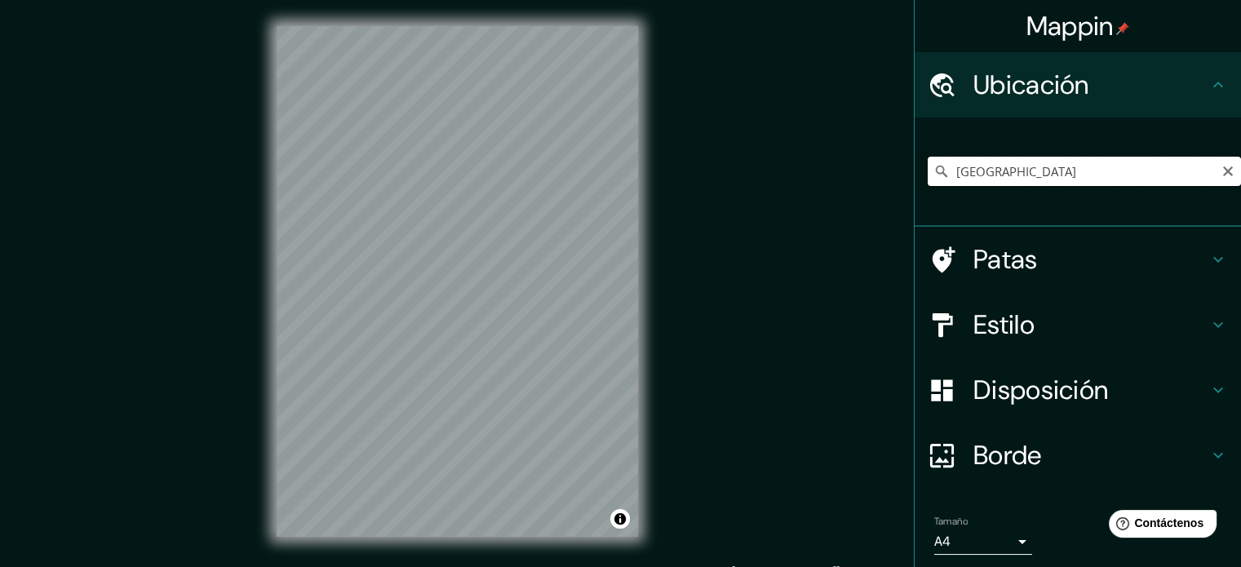
click at [1022, 170] on input "México" at bounding box center [1084, 171] width 313 height 29
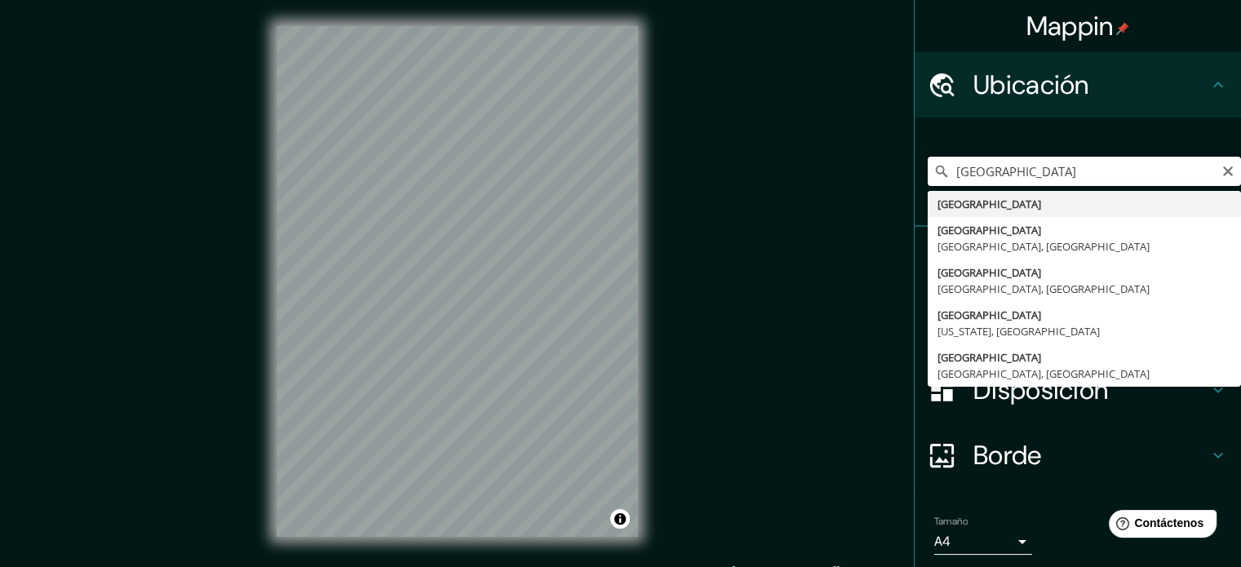
drag, startPoint x: 1011, startPoint y: 173, endPoint x: 901, endPoint y: 193, distance: 111.9
click at [914, 193] on div "Mappin Ubicación México México México La Pampanga, Filipinas México Misuri, Est…" at bounding box center [1077, 283] width 327 height 567
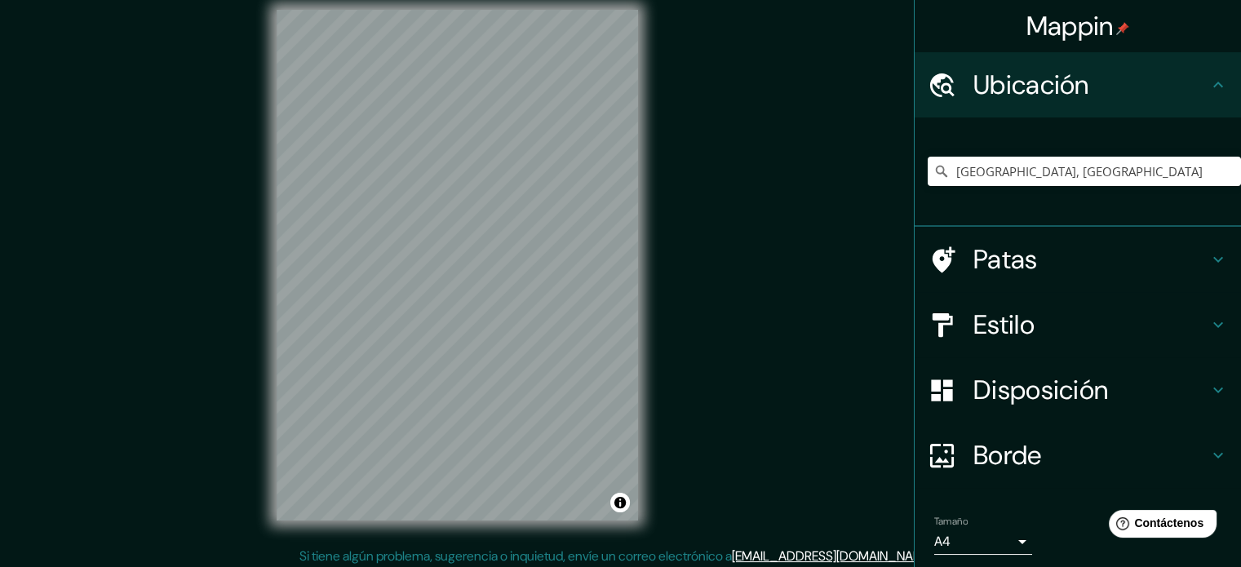
scroll to position [21, 0]
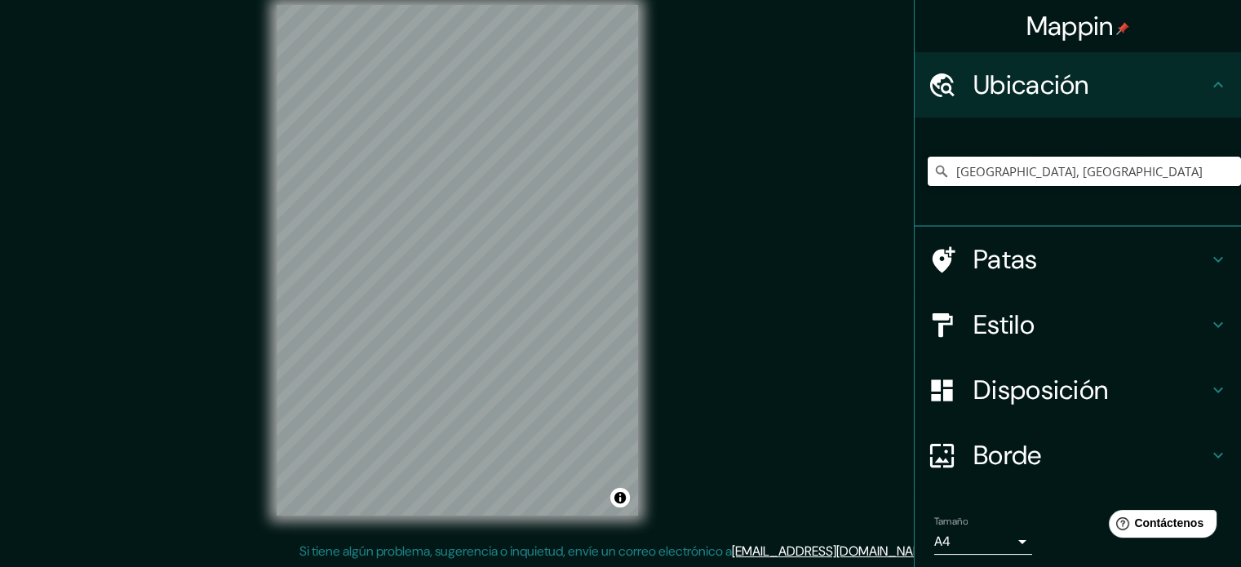
drag, startPoint x: 1131, startPoint y: 166, endPoint x: 894, endPoint y: 179, distance: 237.0
click at [894, 179] on div "Mappin Ubicación Ciudad de México, México Patas Estilo Disposición Borde Elige …" at bounding box center [620, 273] width 1241 height 589
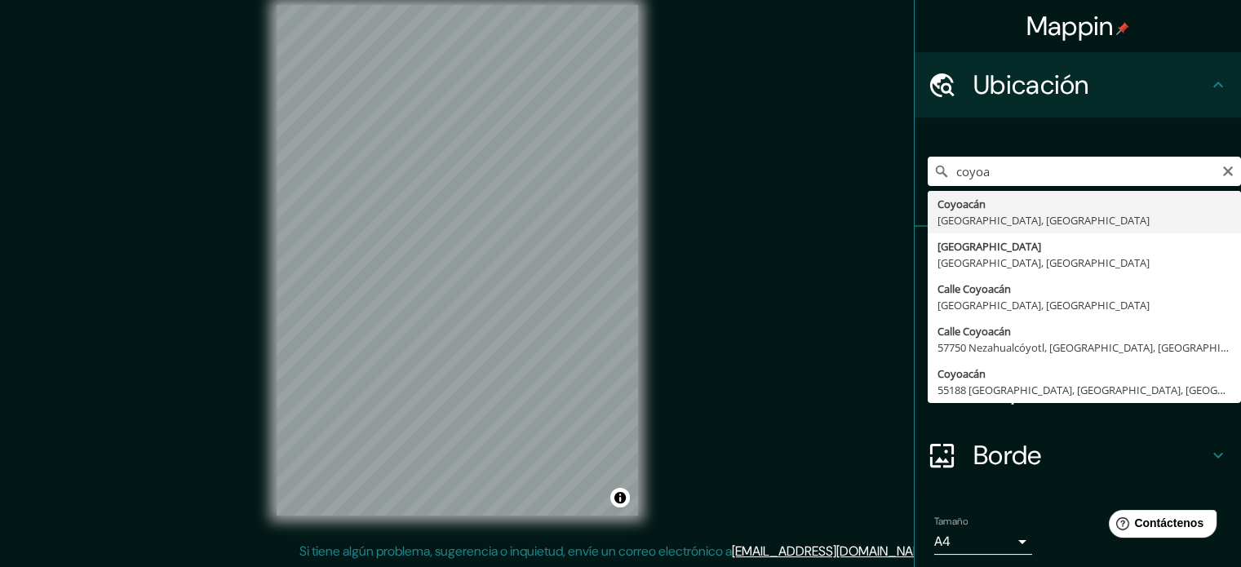
type input "Coyoacán, Ciudad de México, México"
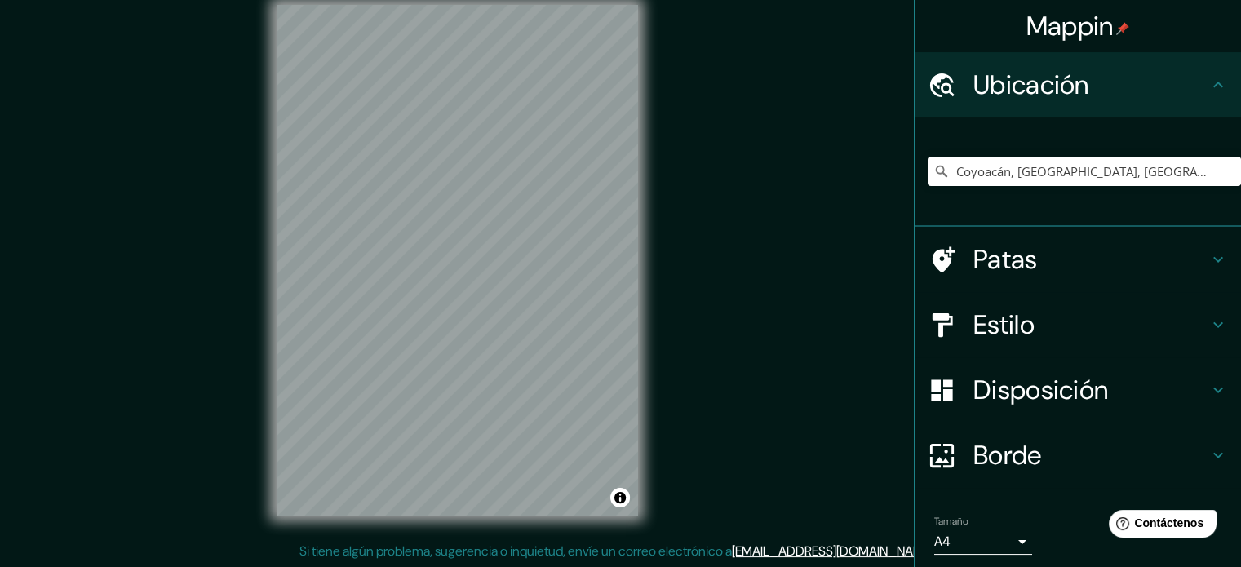
click at [1030, 322] on h4 "Estilo" at bounding box center [1090, 324] width 235 height 33
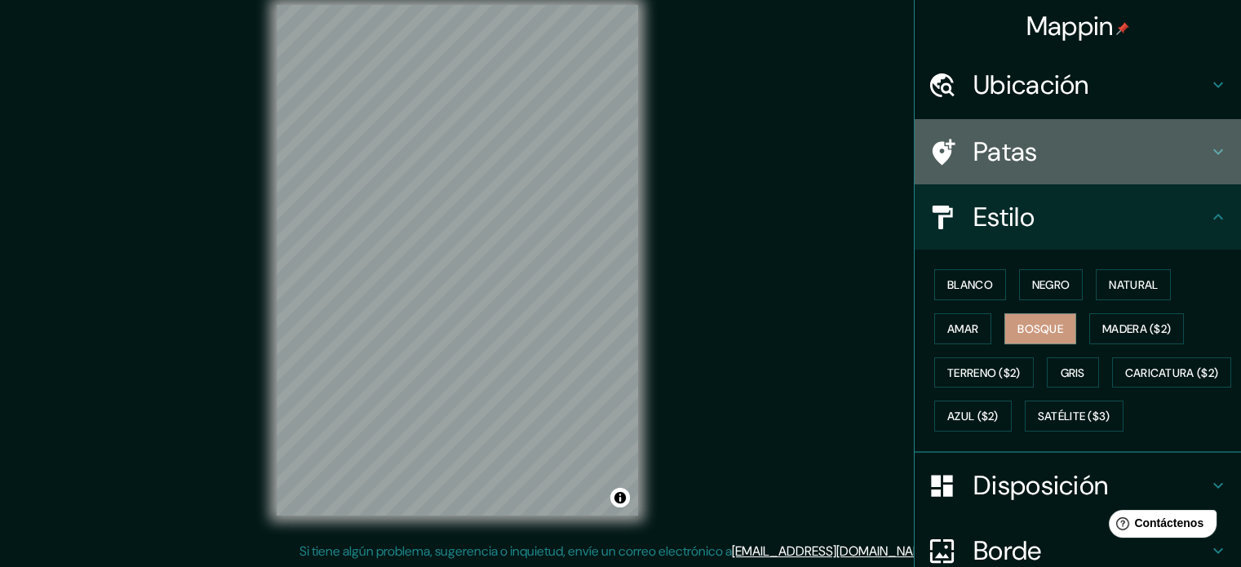
click at [1052, 159] on h4 "Patas" at bounding box center [1090, 151] width 235 height 33
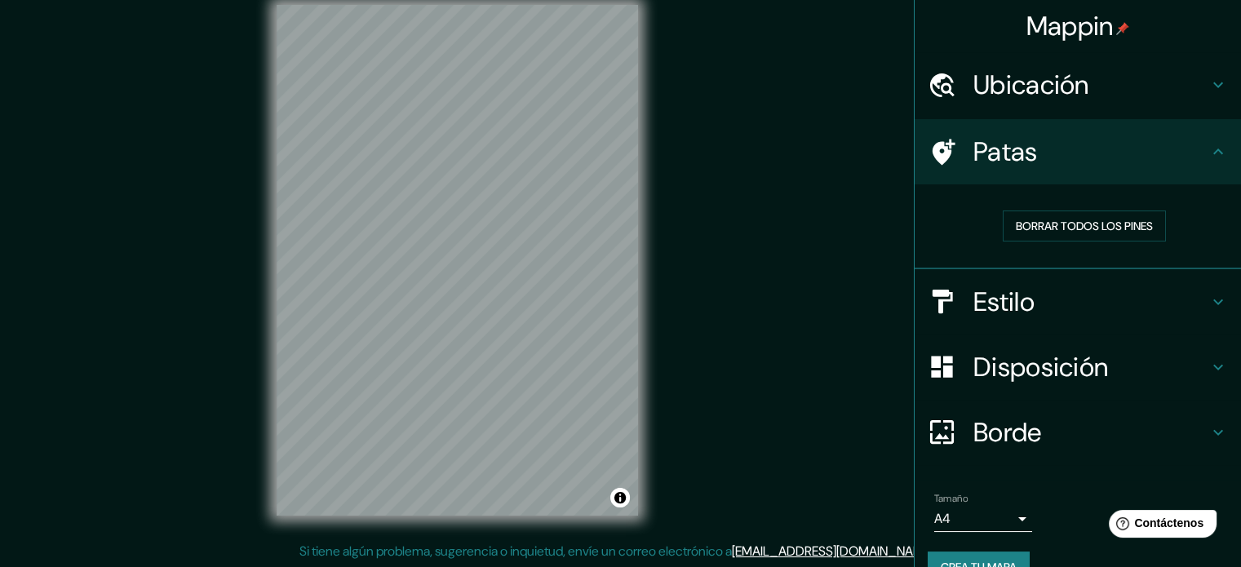
click at [1028, 400] on div "Borde" at bounding box center [1078, 432] width 326 height 65
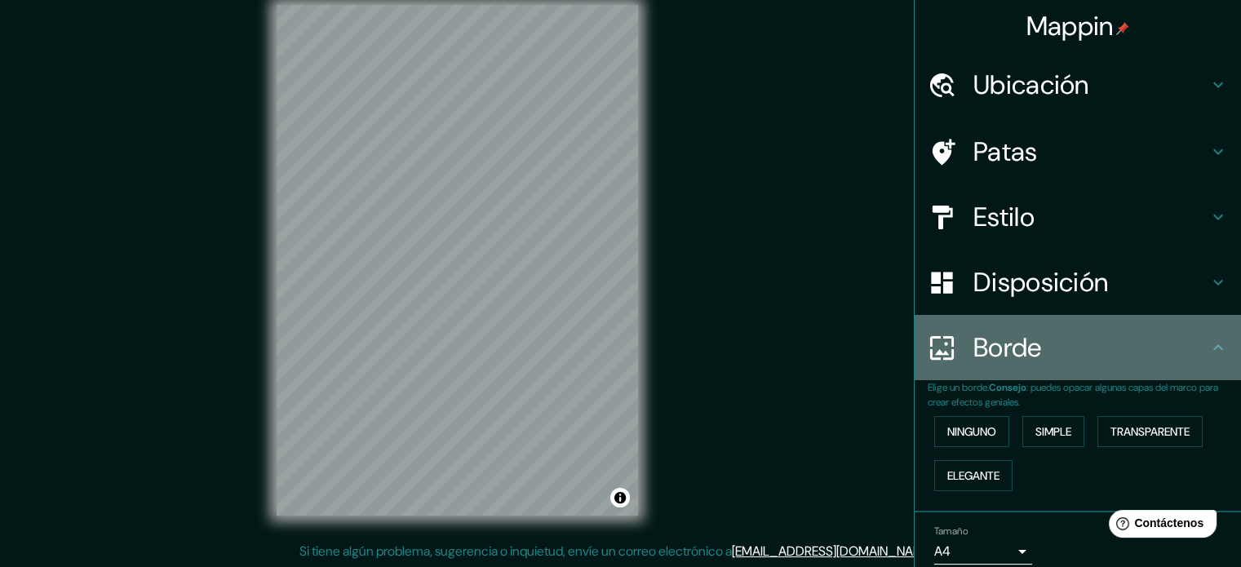
click at [1057, 323] on div "Borde" at bounding box center [1078, 347] width 326 height 65
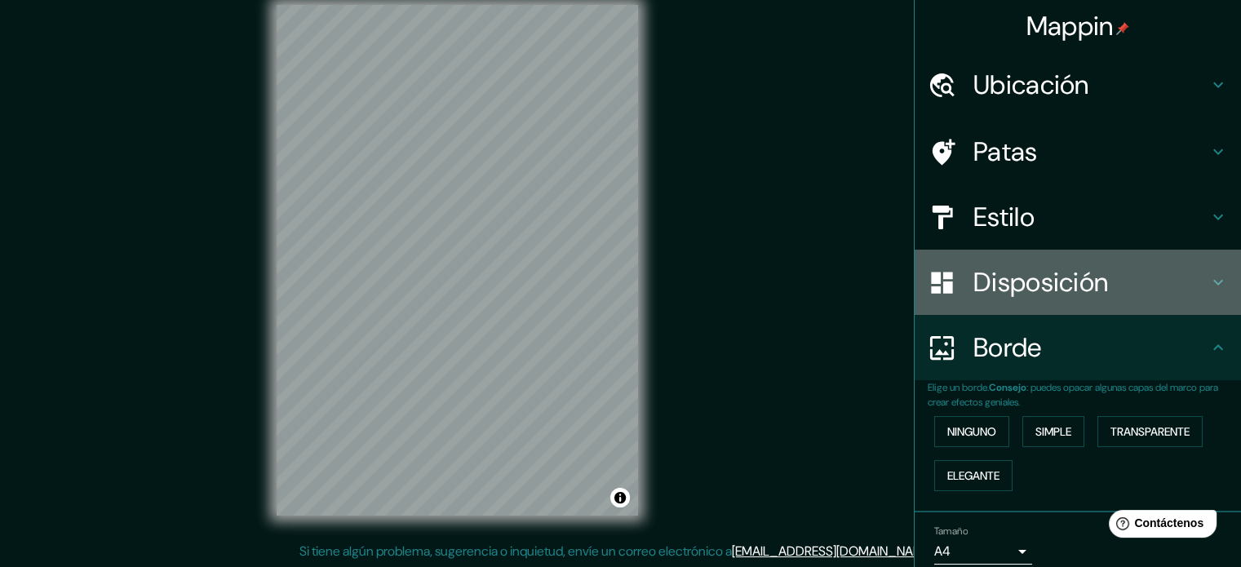
click at [1070, 294] on font "Disposición" at bounding box center [1040, 282] width 135 height 34
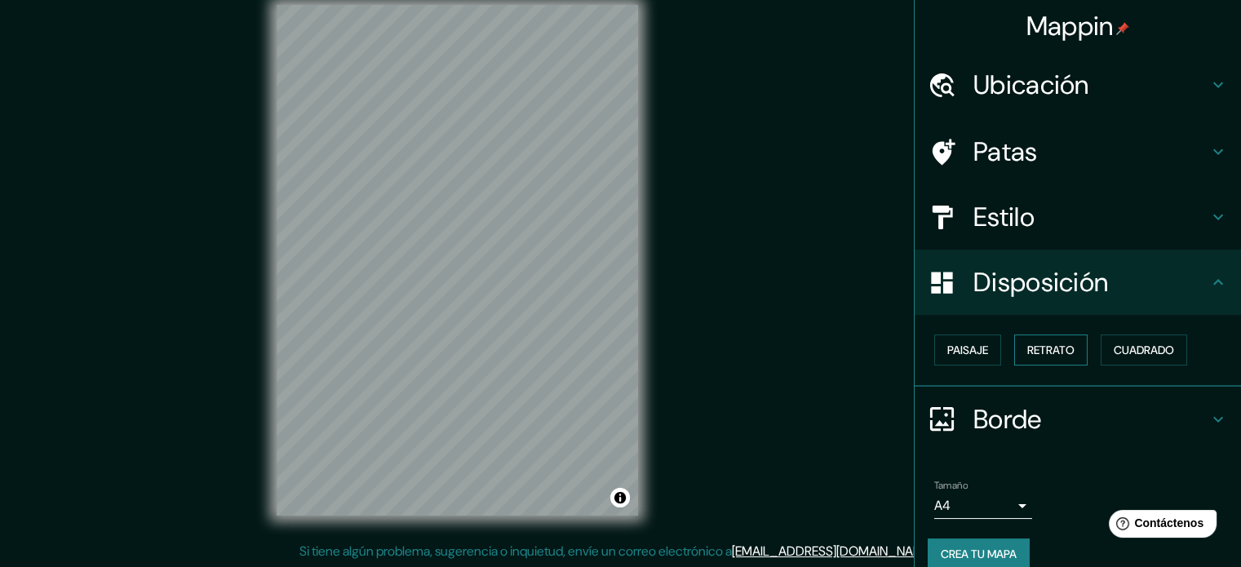
click at [1065, 343] on font "Retrato" at bounding box center [1050, 350] width 47 height 15
click at [979, 343] on button "Paisaje" at bounding box center [967, 349] width 67 height 31
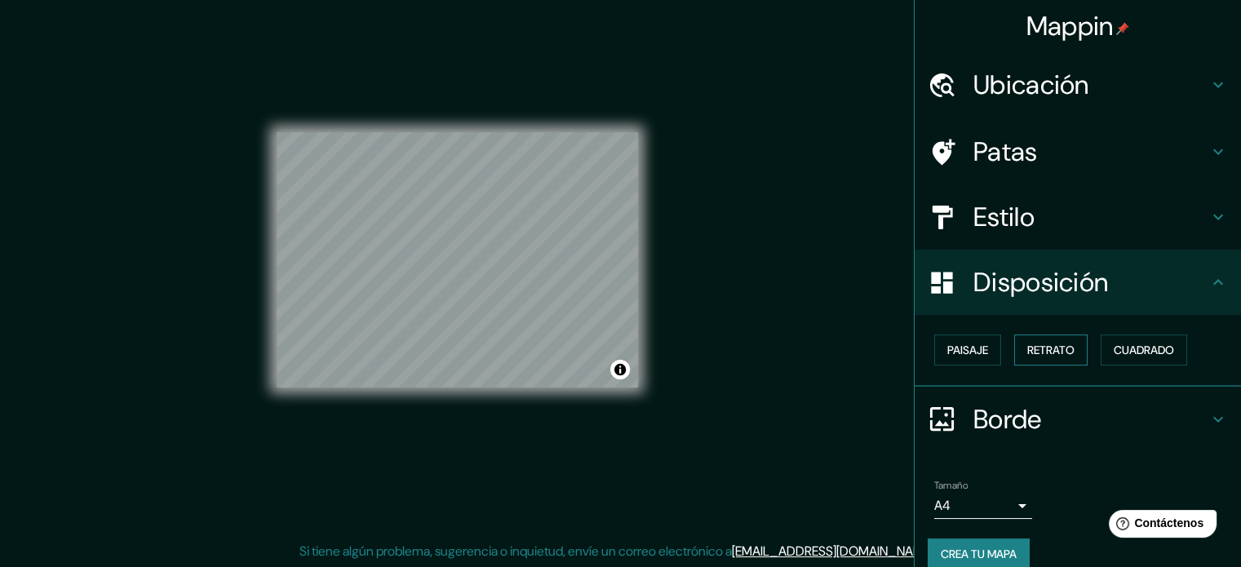
click at [1035, 348] on font "Retrato" at bounding box center [1050, 350] width 47 height 15
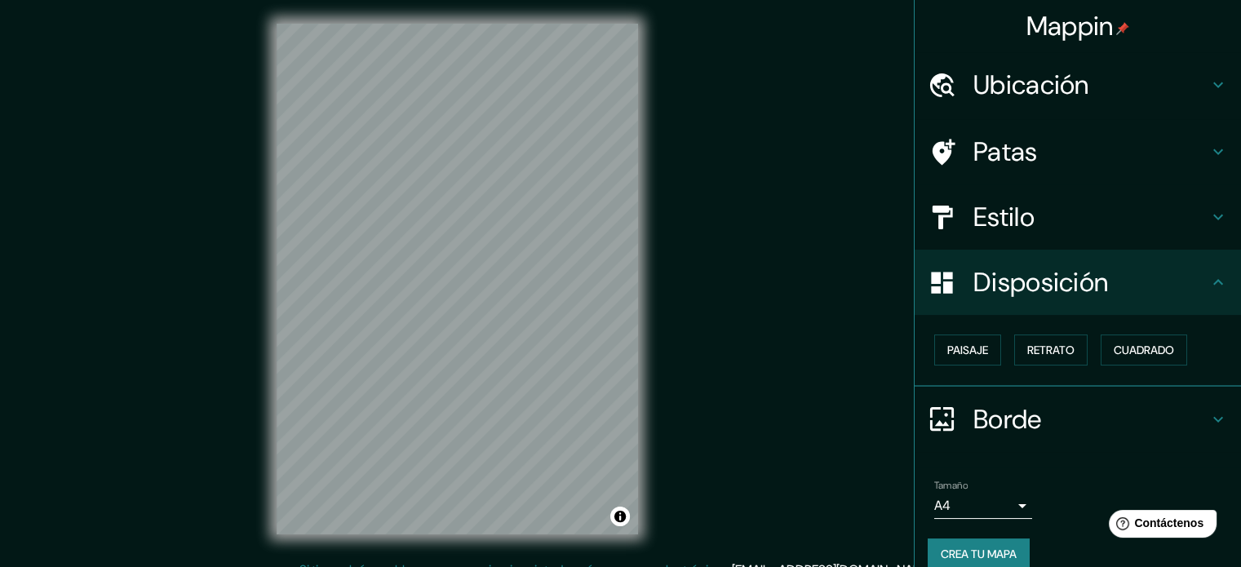
scroll to position [0, 0]
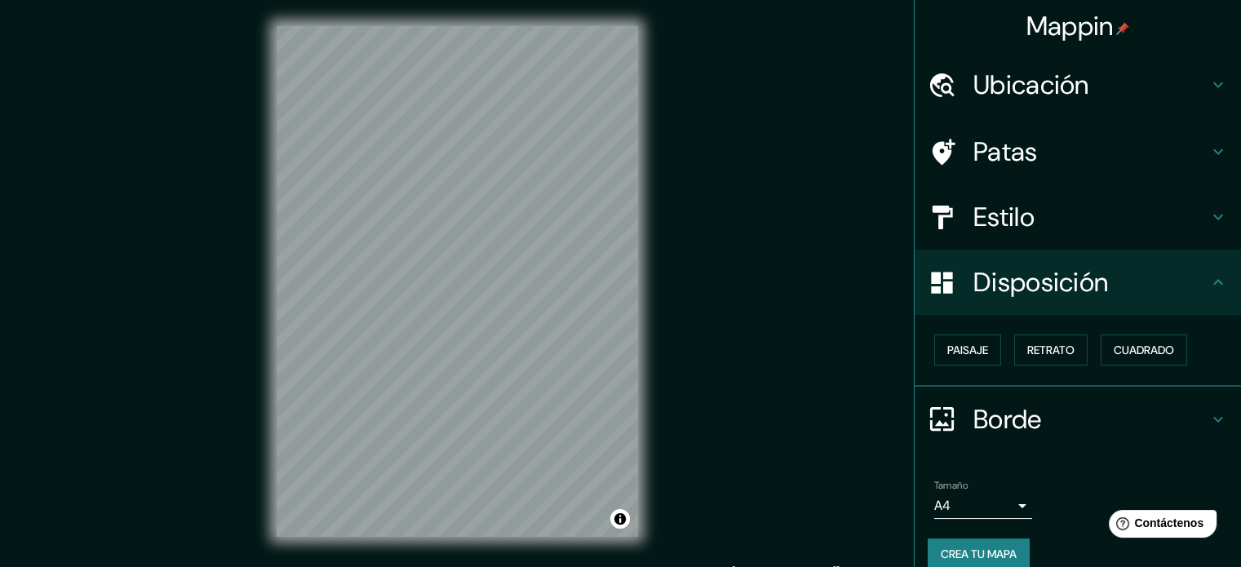
click at [1001, 500] on body "Mappin Ubicación Coyoacán, Ciudad de México, México Patas Estilo Disposición Pa…" at bounding box center [620, 283] width 1241 height 567
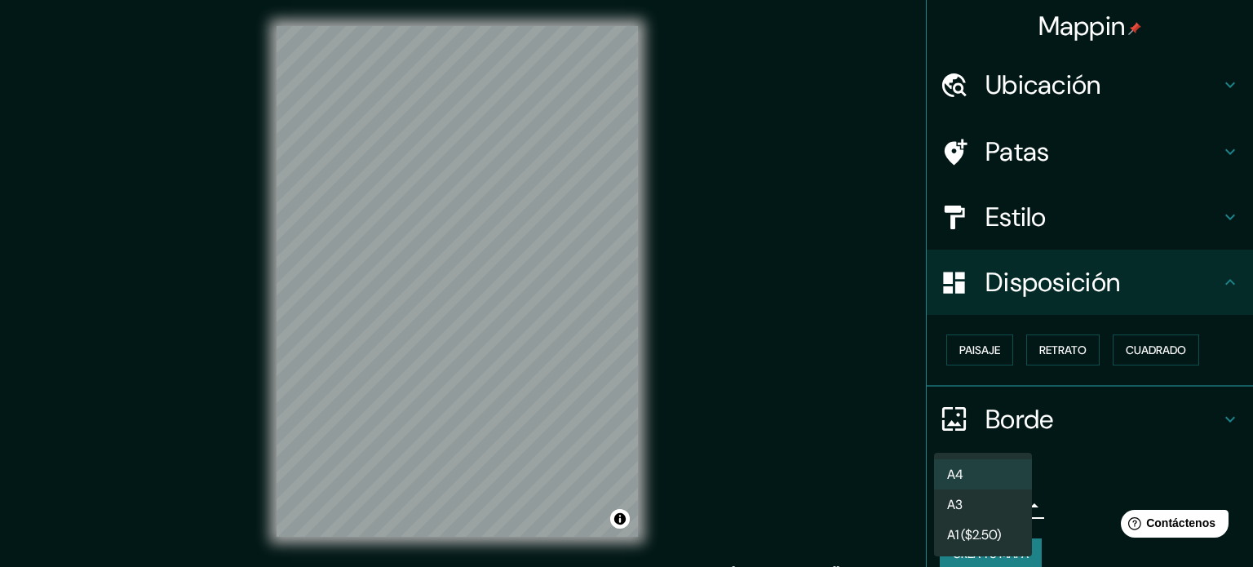
click at [995, 534] on font "A1 ($2.50)" at bounding box center [974, 534] width 54 height 17
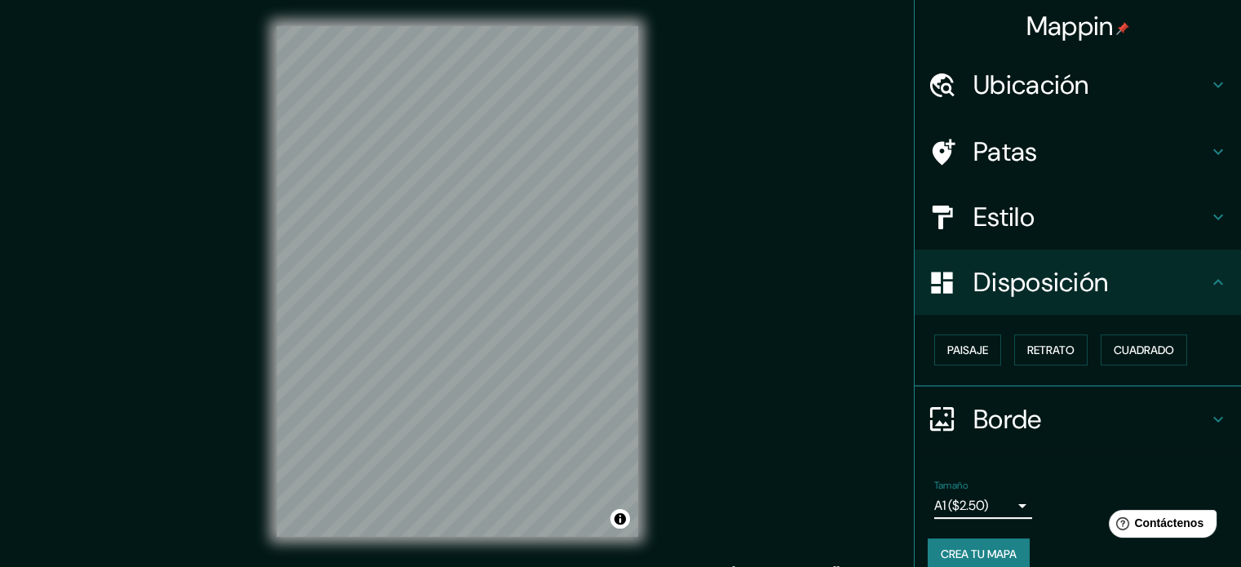
click at [1004, 499] on body "Mappin Ubicación Coyoacán, Ciudad de México, México Patas Estilo Disposición Pa…" at bounding box center [620, 283] width 1241 height 567
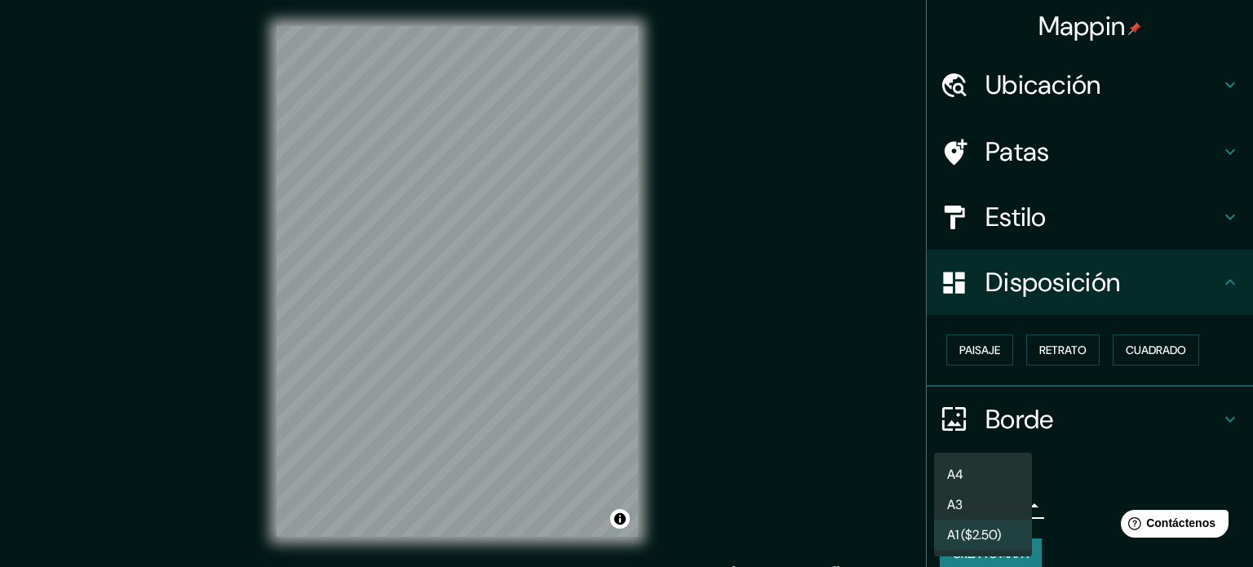
click at [997, 508] on li "A3" at bounding box center [983, 504] width 98 height 30
type input "a4"
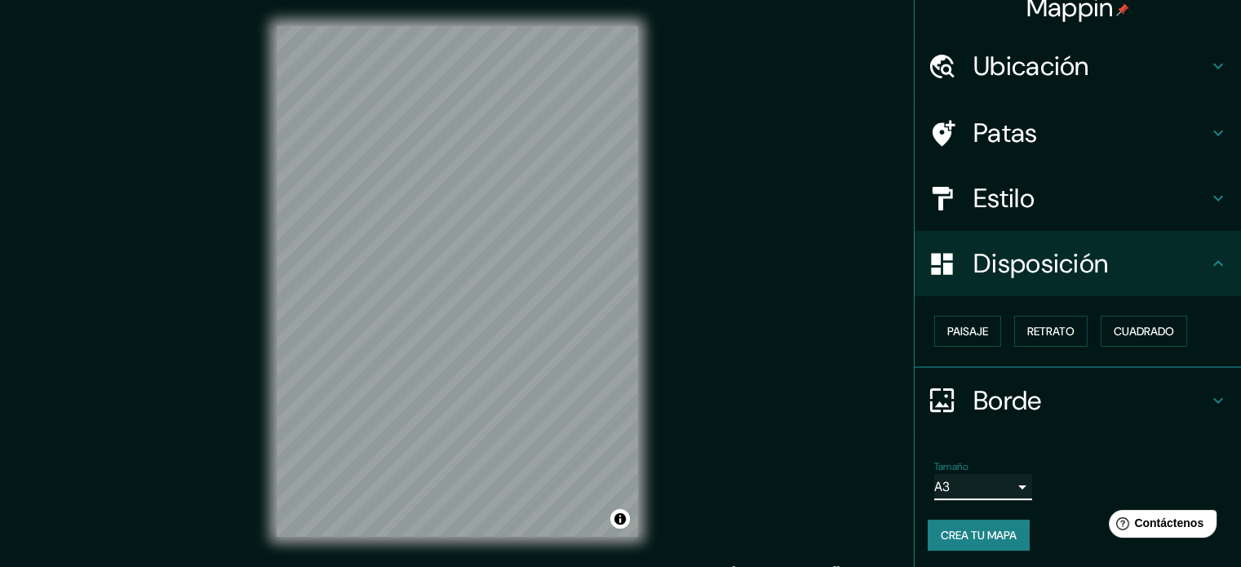
scroll to position [20, 0]
click at [1191, 385] on h4 "Borde" at bounding box center [1090, 399] width 235 height 33
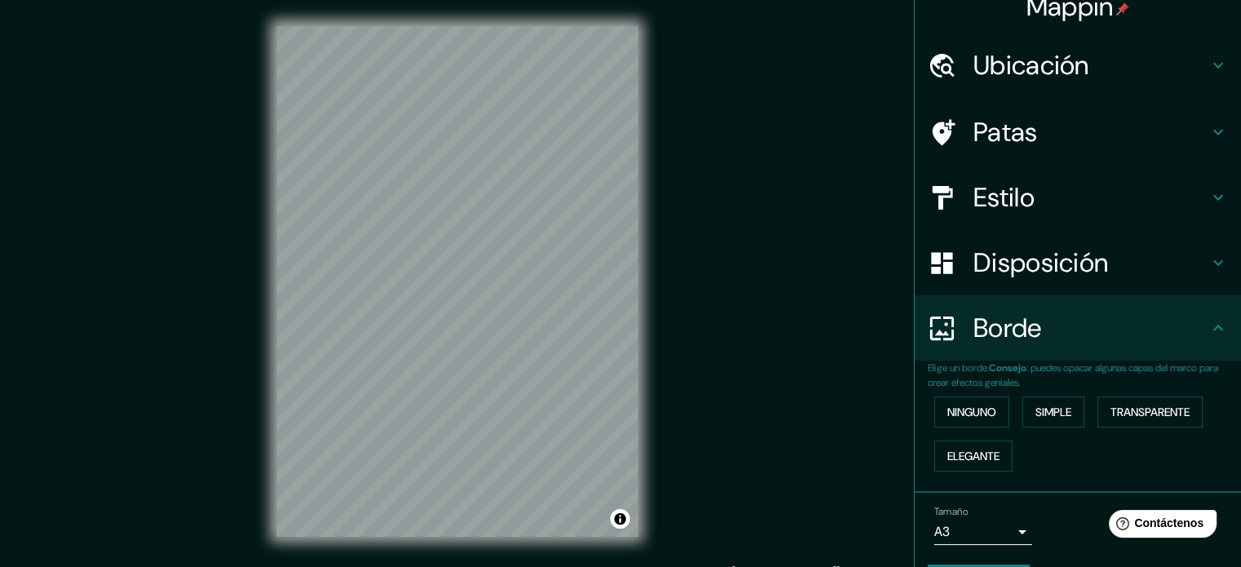
click at [1195, 349] on div "Borde" at bounding box center [1078, 327] width 326 height 65
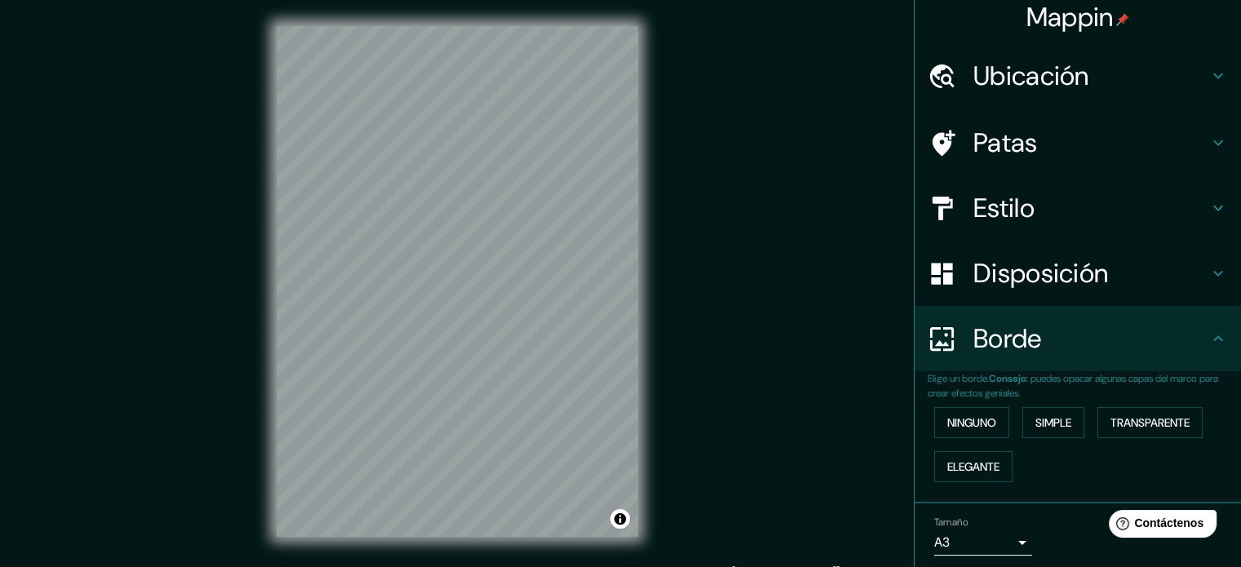
scroll to position [0, 0]
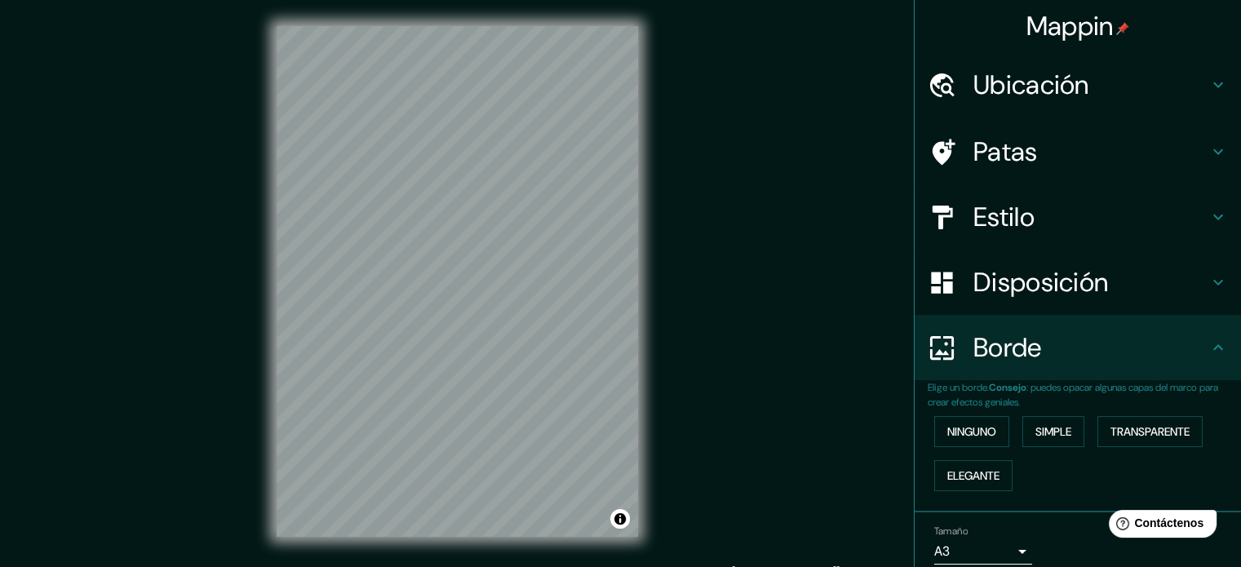
click at [1088, 39] on font "Mappin" at bounding box center [1069, 26] width 87 height 34
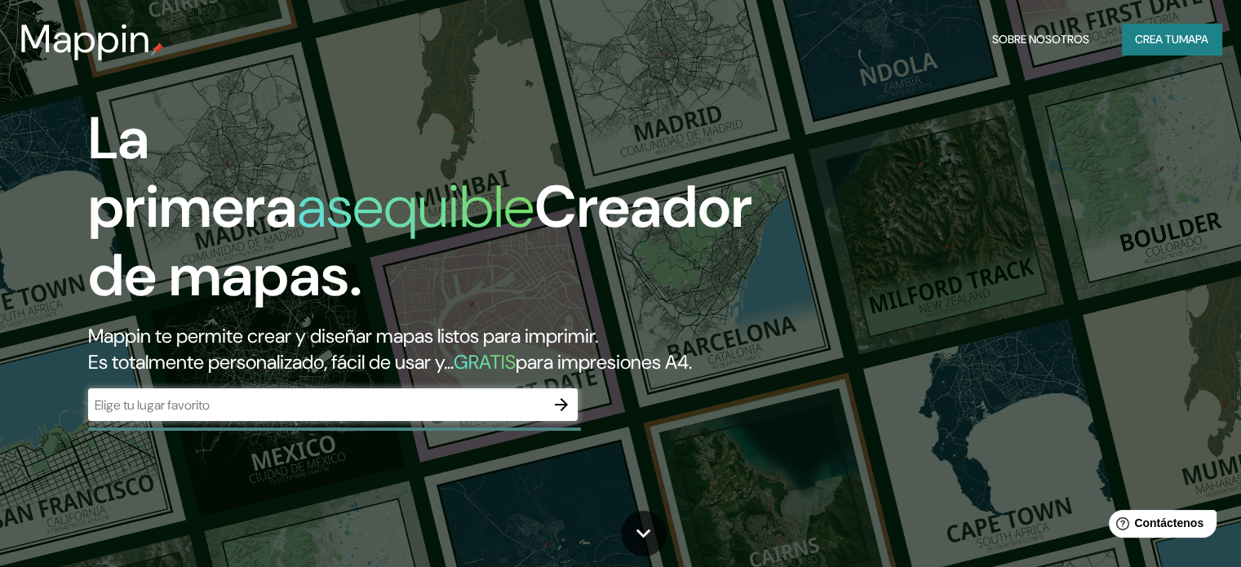
click at [1094, 74] on header "Mappin Sobre nosotros Crea tu mapa" at bounding box center [620, 39] width 1241 height 78
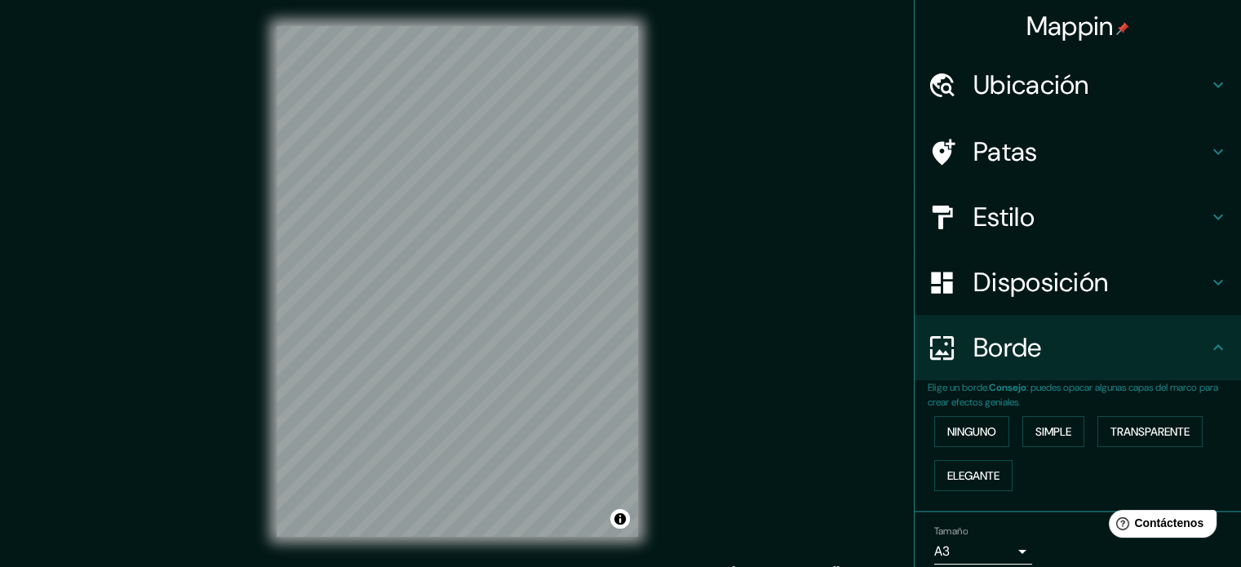
click at [1067, 80] on font "Ubicación" at bounding box center [1031, 85] width 116 height 34
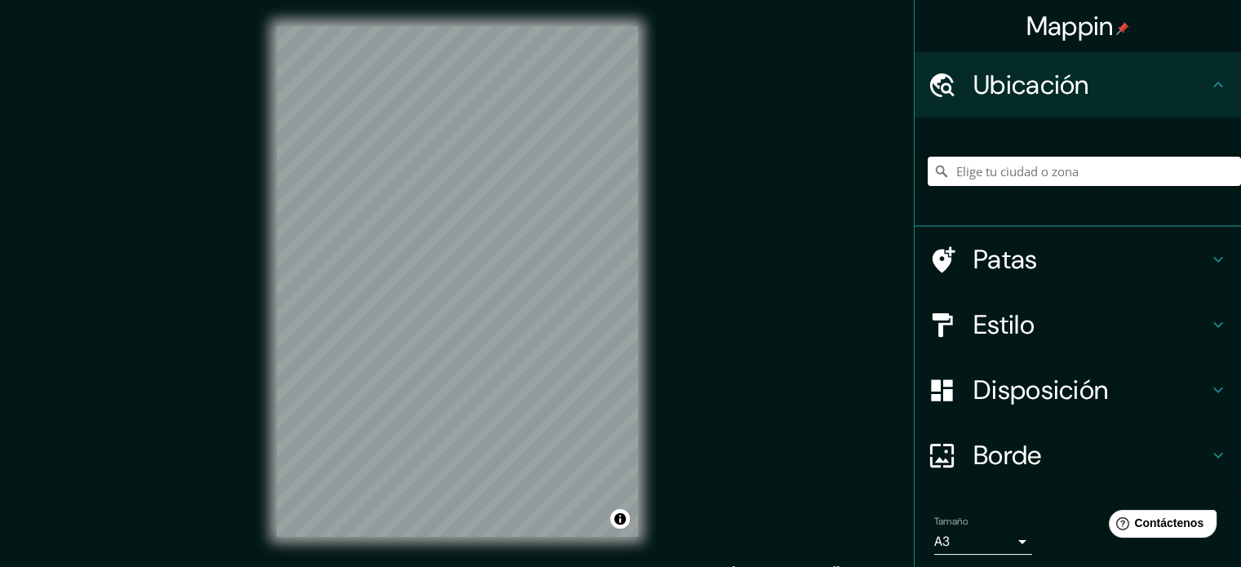
click at [1031, 179] on input "Elige tu ciudad o zona" at bounding box center [1084, 171] width 313 height 29
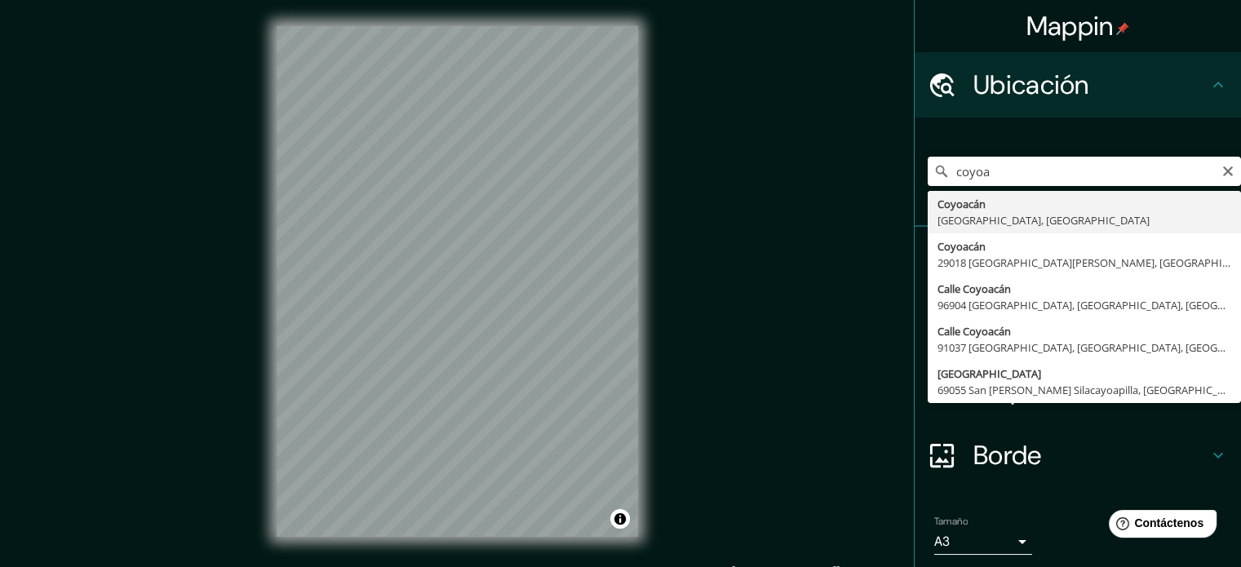
type input "Coyoacán, Ciudad de México, México"
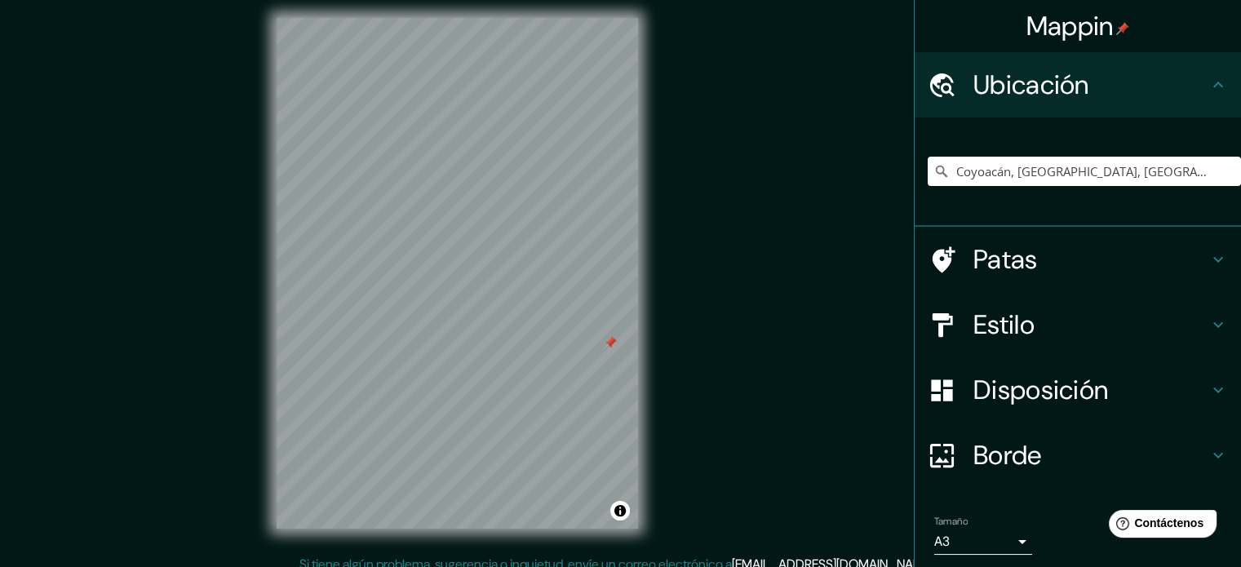
scroll to position [13, 0]
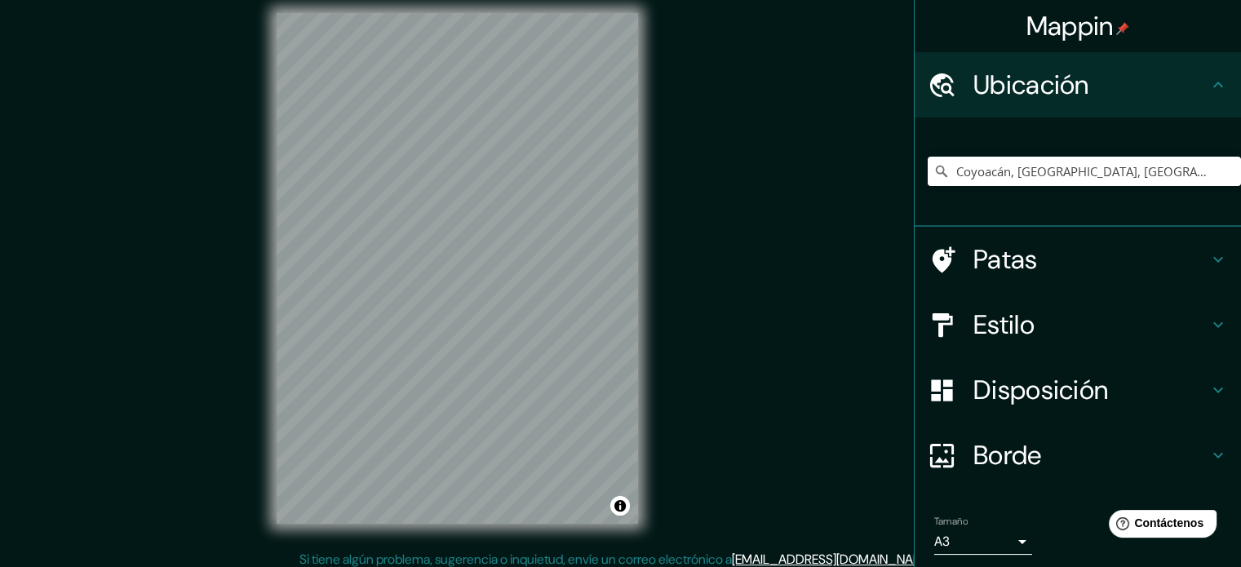
click at [689, 327] on div "Mappin Ubicación Coyoacán, Ciudad de México, México Patas Estilo Disposición Bo…" at bounding box center [620, 281] width 1241 height 589
click at [1048, 319] on h4 "Estilo" at bounding box center [1090, 324] width 235 height 33
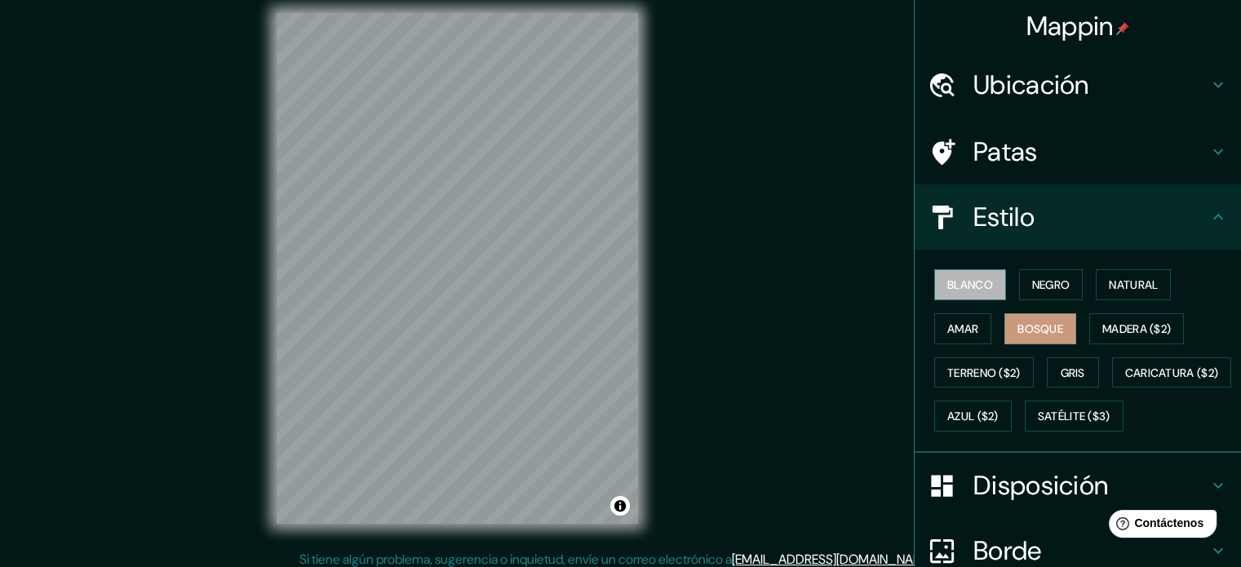
click at [972, 278] on font "Blanco" at bounding box center [970, 284] width 46 height 15
click at [1020, 284] on button "Negro" at bounding box center [1051, 284] width 64 height 31
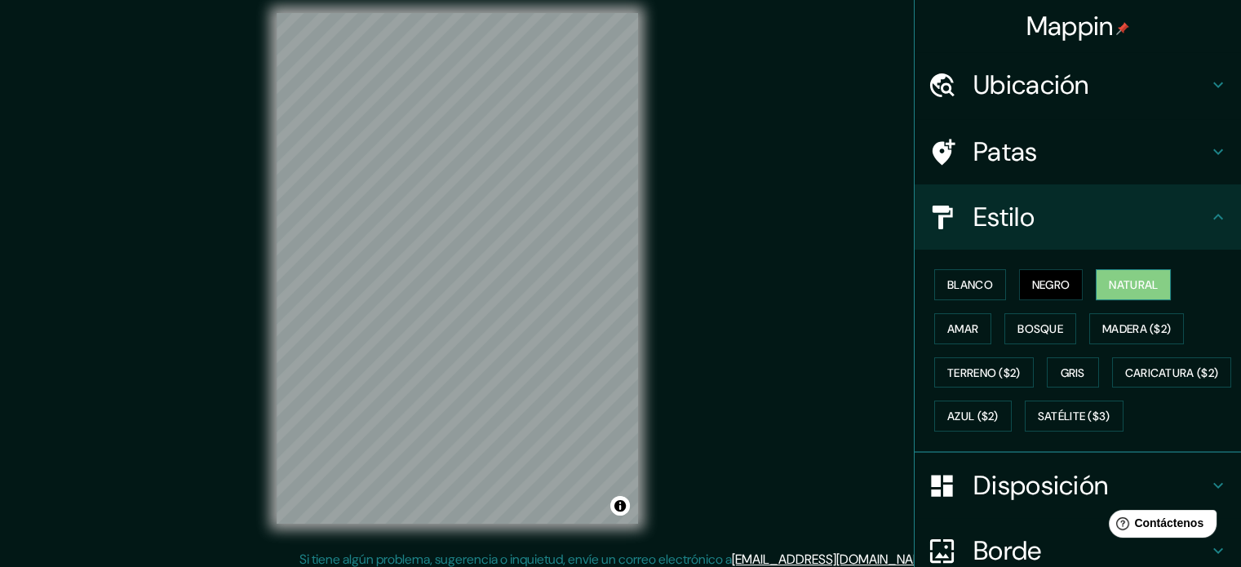
click at [1110, 283] on font "Natural" at bounding box center [1133, 284] width 49 height 15
click at [963, 329] on font "Amar" at bounding box center [962, 328] width 31 height 15
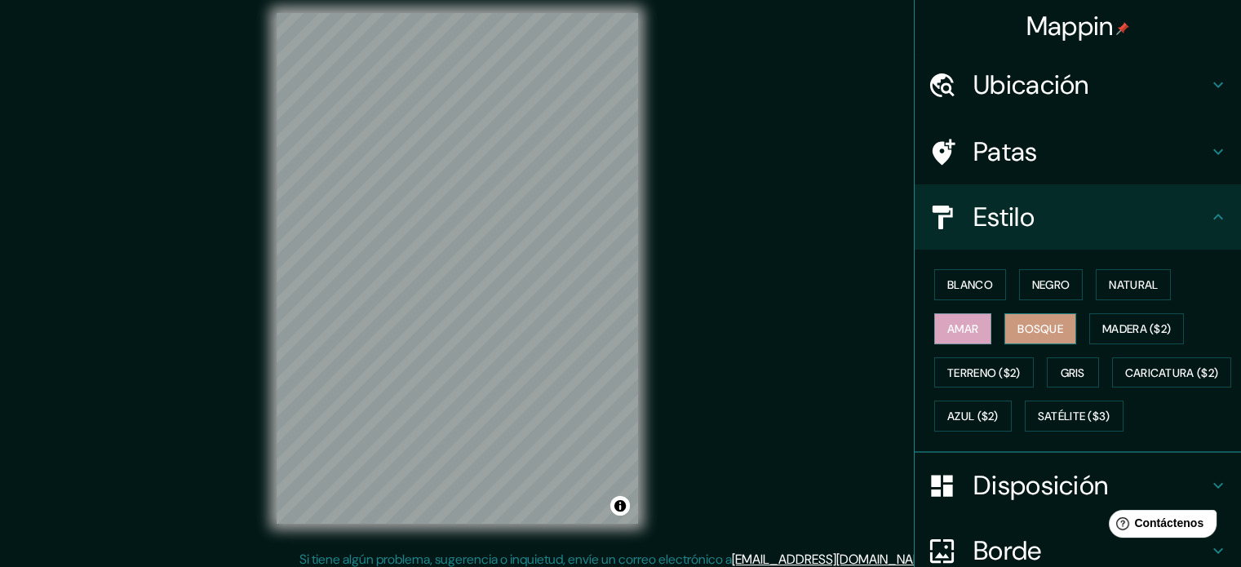
click at [1031, 332] on font "Bosque" at bounding box center [1040, 328] width 46 height 15
click at [1123, 332] on font "Madera ($2)" at bounding box center [1136, 328] width 69 height 15
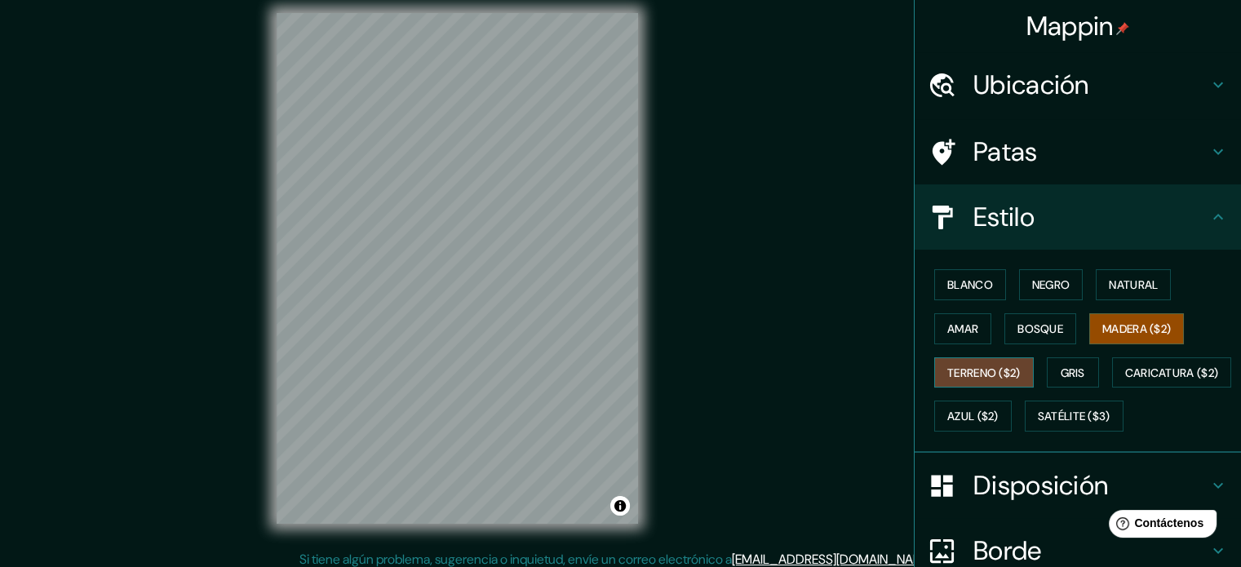
click at [971, 383] on button "Terreno ($2)" at bounding box center [984, 372] width 100 height 31
click at [1079, 365] on button "Gris" at bounding box center [1073, 372] width 52 height 31
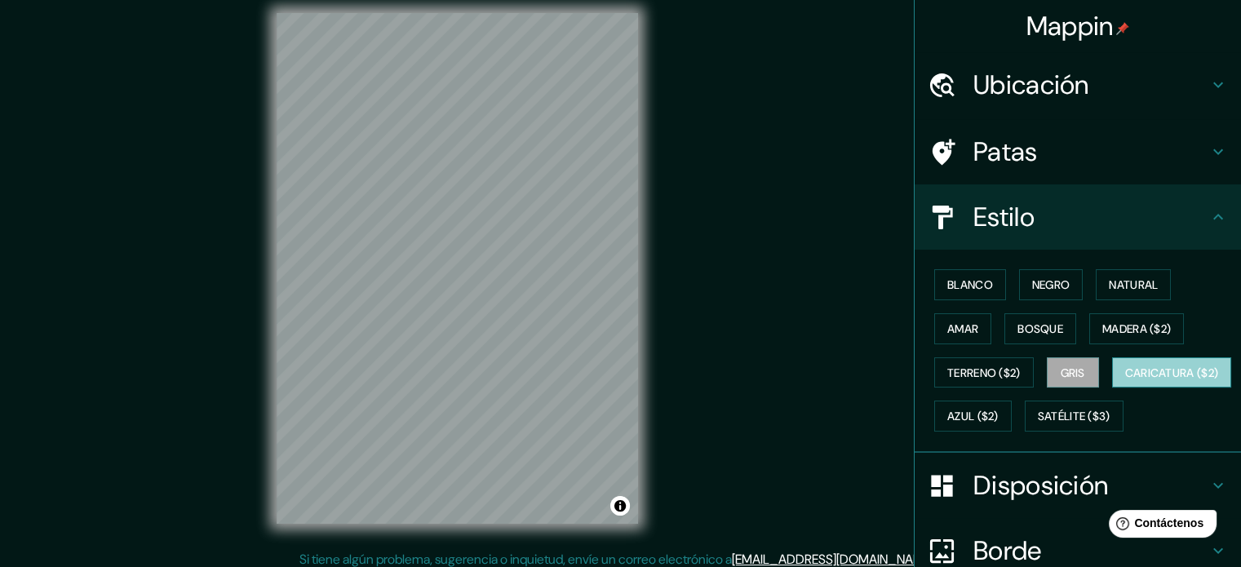
click at [1125, 383] on font "Caricatura ($2)" at bounding box center [1172, 372] width 94 height 21
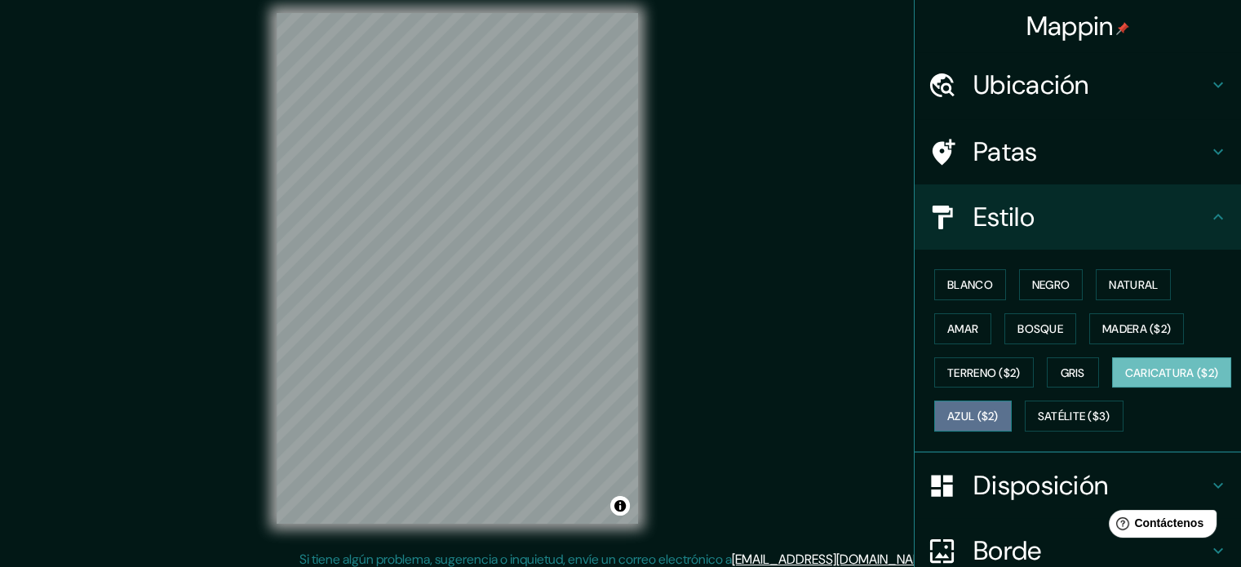
click at [999, 411] on font "Azul ($2)" at bounding box center [972, 417] width 51 height 15
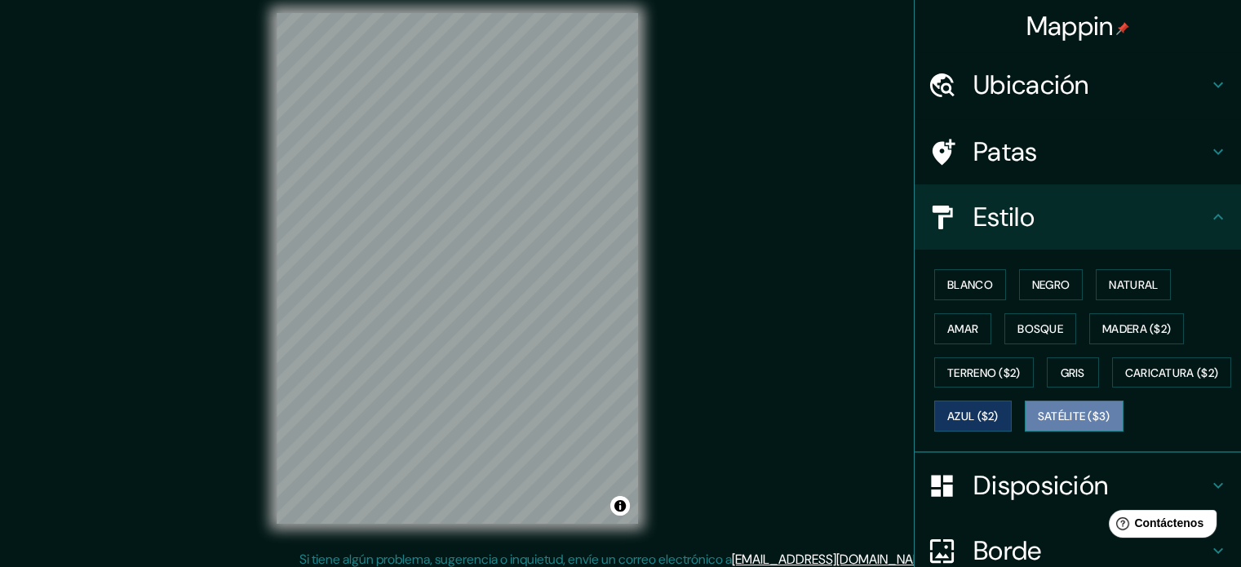
click at [1038, 427] on font "Satélite ($3)" at bounding box center [1074, 415] width 73 height 21
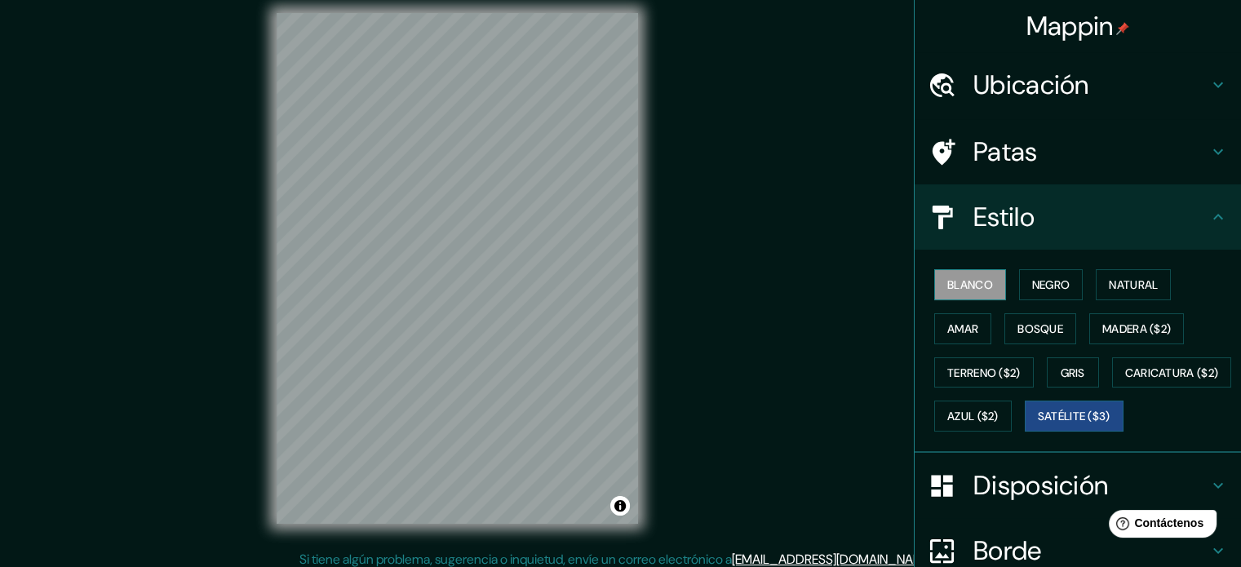
click at [960, 295] on button "Blanco" at bounding box center [970, 284] width 72 height 31
click at [1042, 286] on font "Negro" at bounding box center [1051, 284] width 38 height 15
click at [959, 272] on button "Blanco" at bounding box center [970, 284] width 72 height 31
click at [484, 293] on div at bounding box center [484, 287] width 13 height 13
drag, startPoint x: 509, startPoint y: 365, endPoint x: 505, endPoint y: 357, distance: 8.4
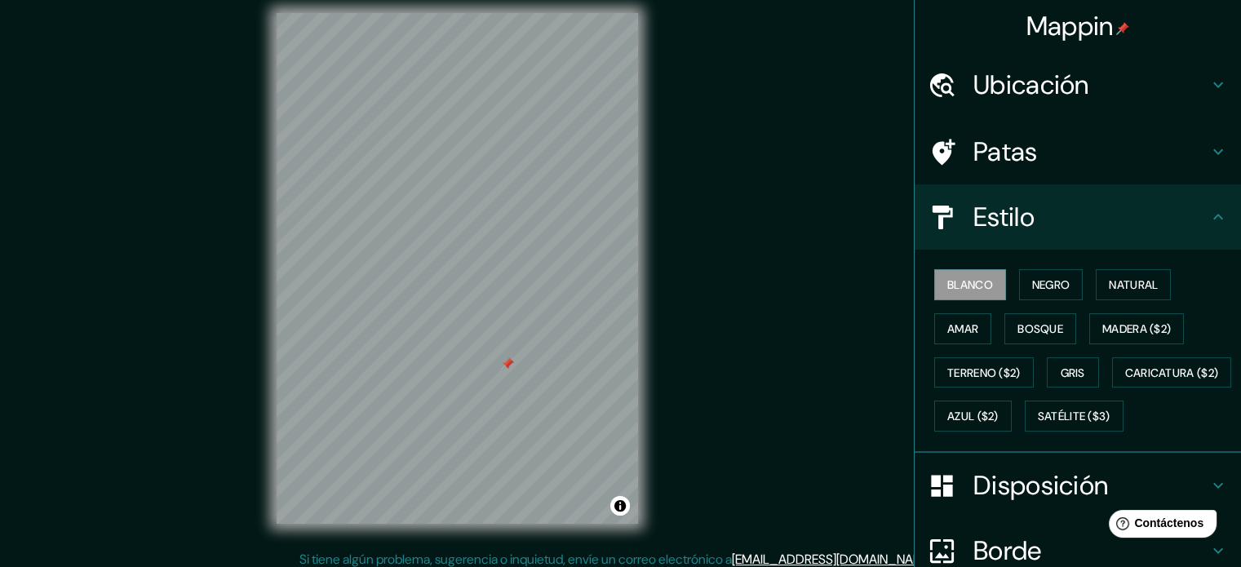
click at [507, 365] on div at bounding box center [507, 363] width 13 height 13
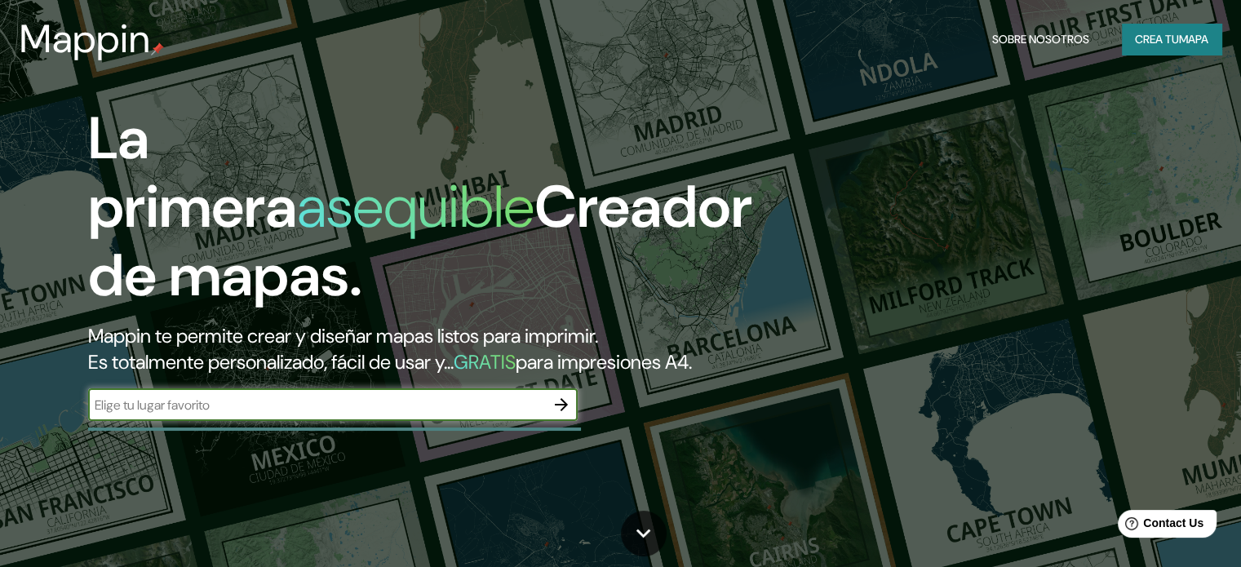
click at [405, 414] on input "text" at bounding box center [316, 405] width 457 height 19
click at [558, 414] on icon "button" at bounding box center [561, 405] width 20 height 20
